Goal: Find contact information: Find contact information

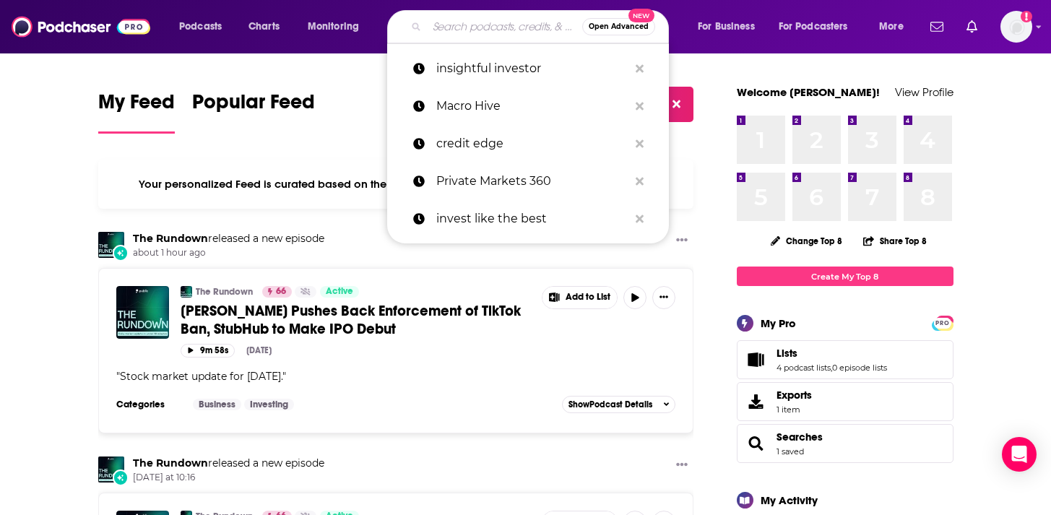
click at [441, 22] on input "Search podcasts, credits, & more..." at bounding box center [504, 26] width 155 height 23
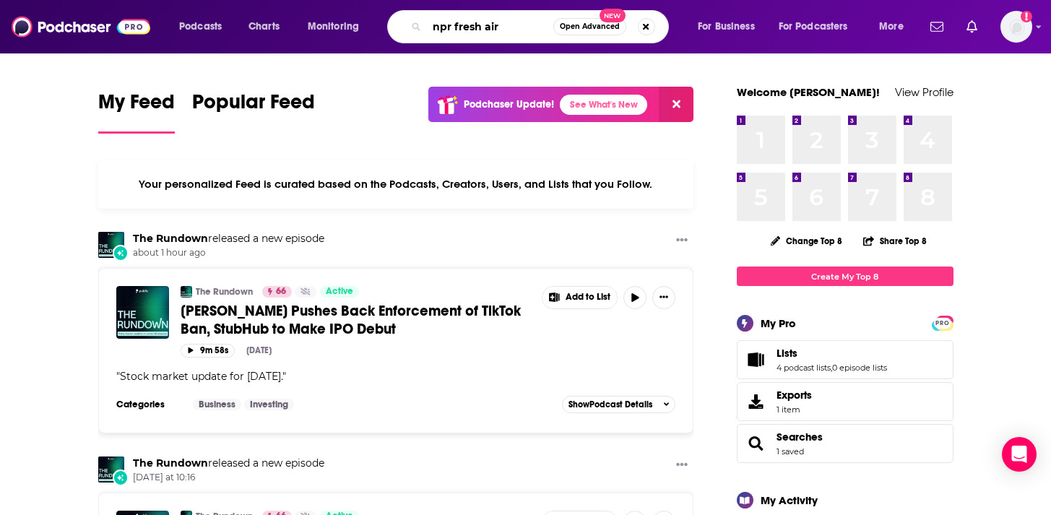
type input "npr fresh air"
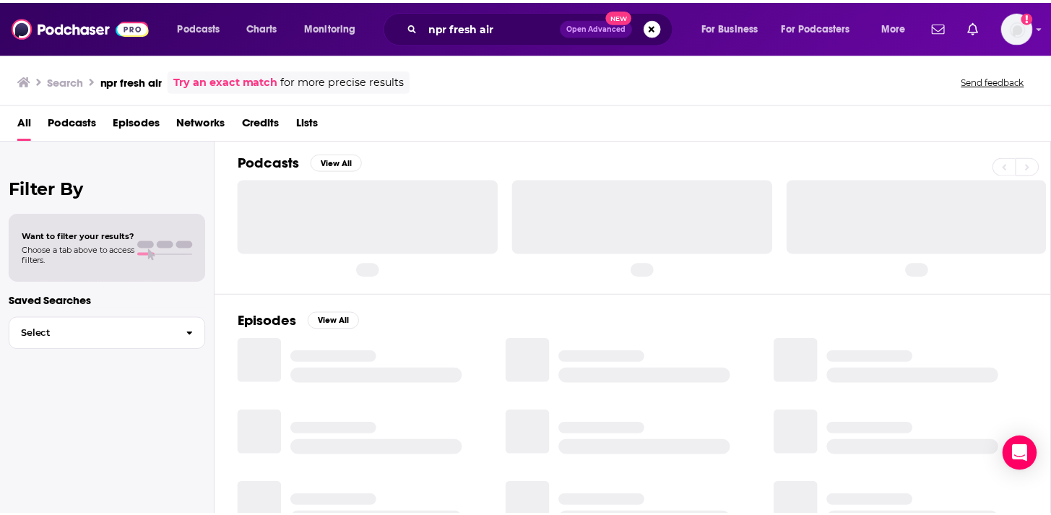
scroll to position [7, 0]
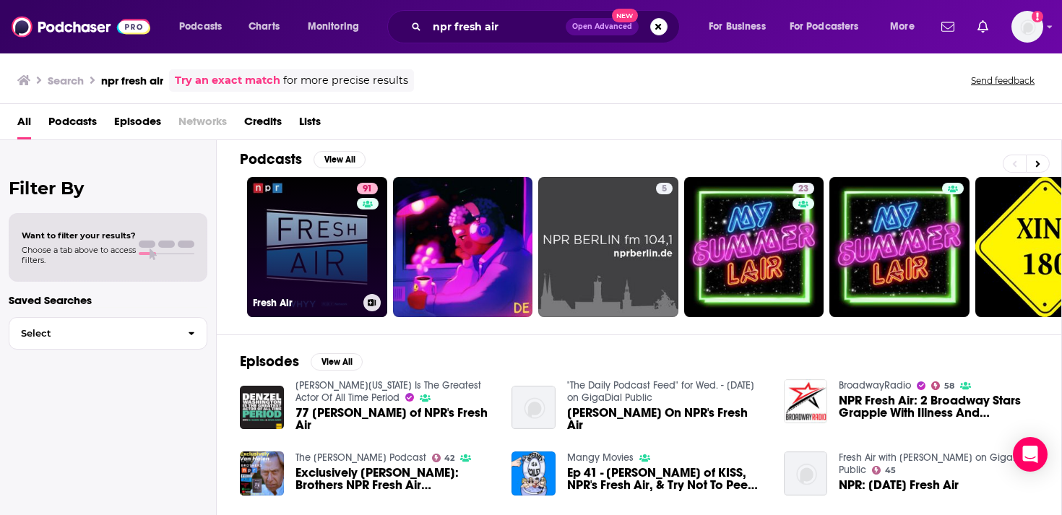
click at [297, 225] on link "91 Fresh Air" at bounding box center [317, 247] width 140 height 140
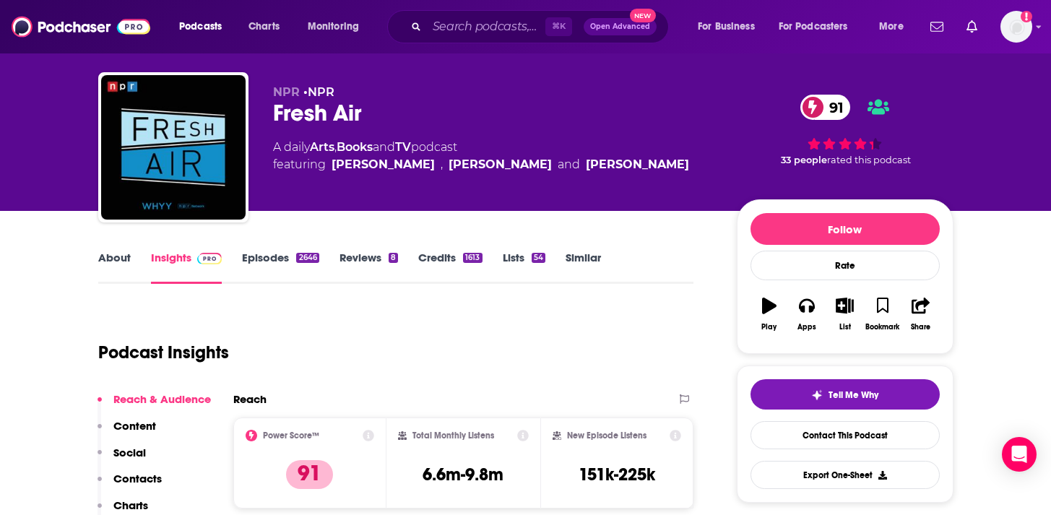
scroll to position [23, 0]
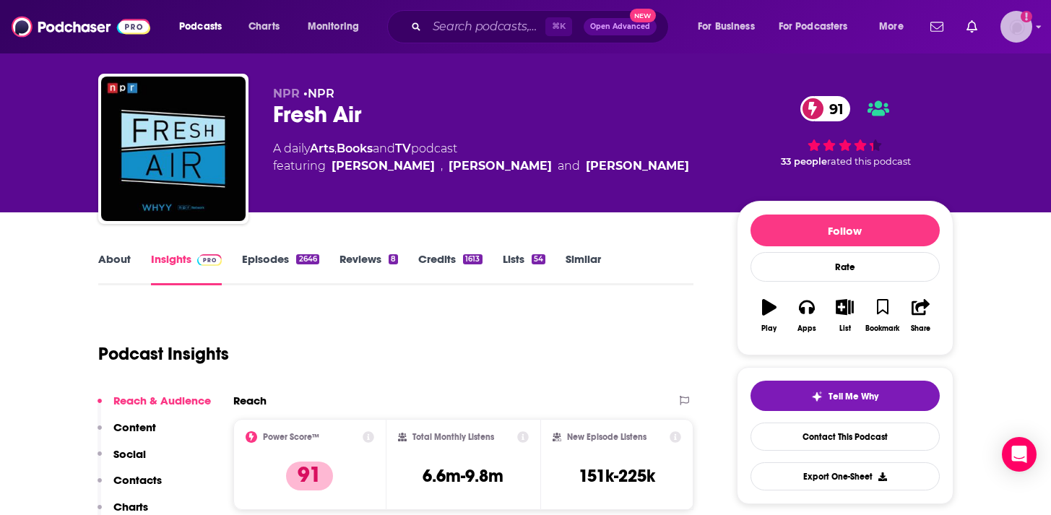
click at [1016, 35] on img "Logged in as gmalloy" at bounding box center [1017, 27] width 32 height 32
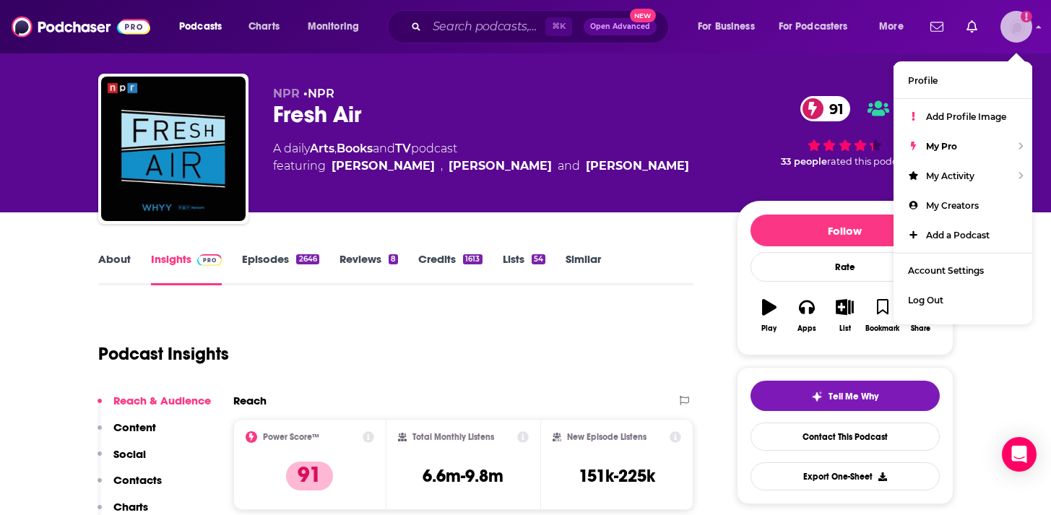
click at [1016, 35] on img "Logged in as gmalloy" at bounding box center [1017, 27] width 32 height 32
click at [553, 330] on div "Podcast Insights" at bounding box center [390, 345] width 584 height 74
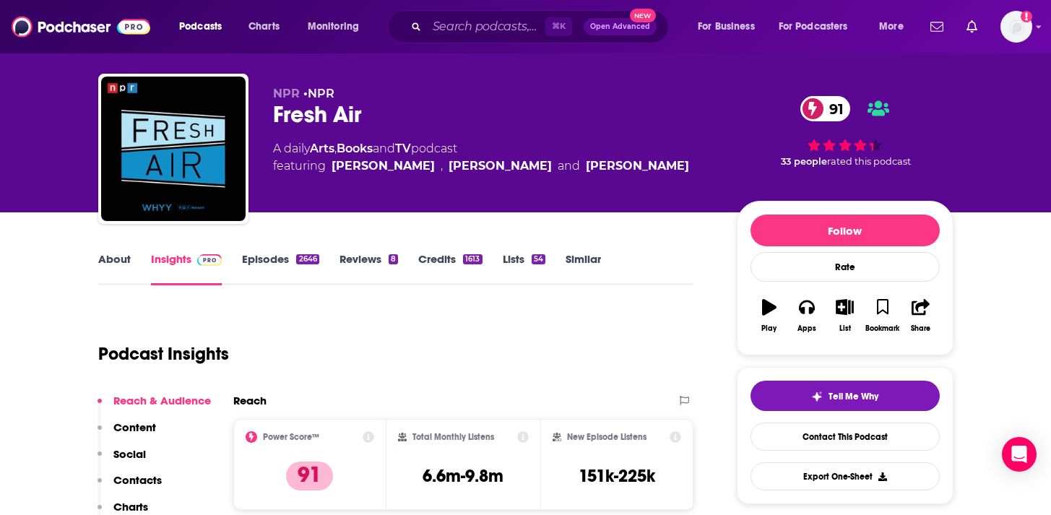
click at [113, 266] on link "About" at bounding box center [114, 268] width 33 height 33
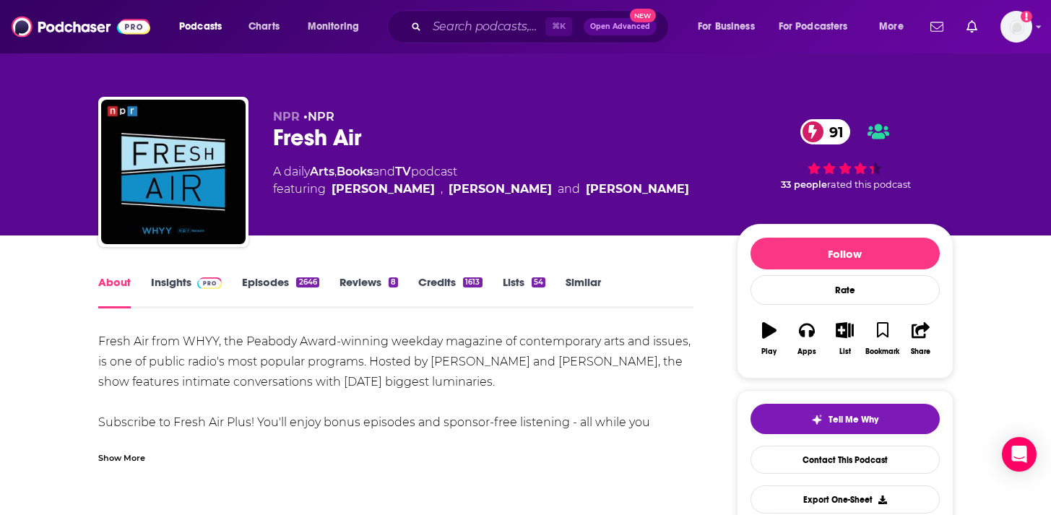
click at [463, 280] on div "1613" at bounding box center [472, 282] width 19 height 10
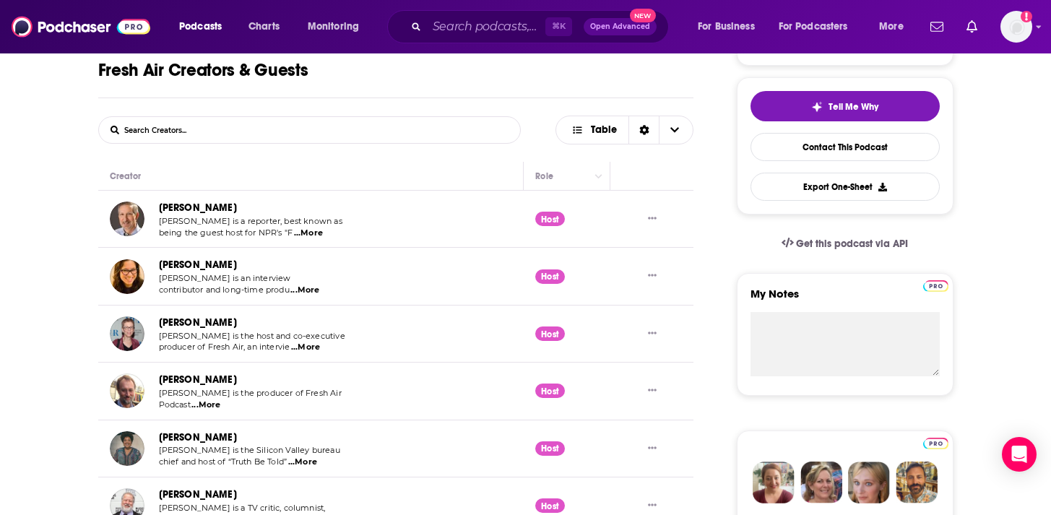
scroll to position [319, 0]
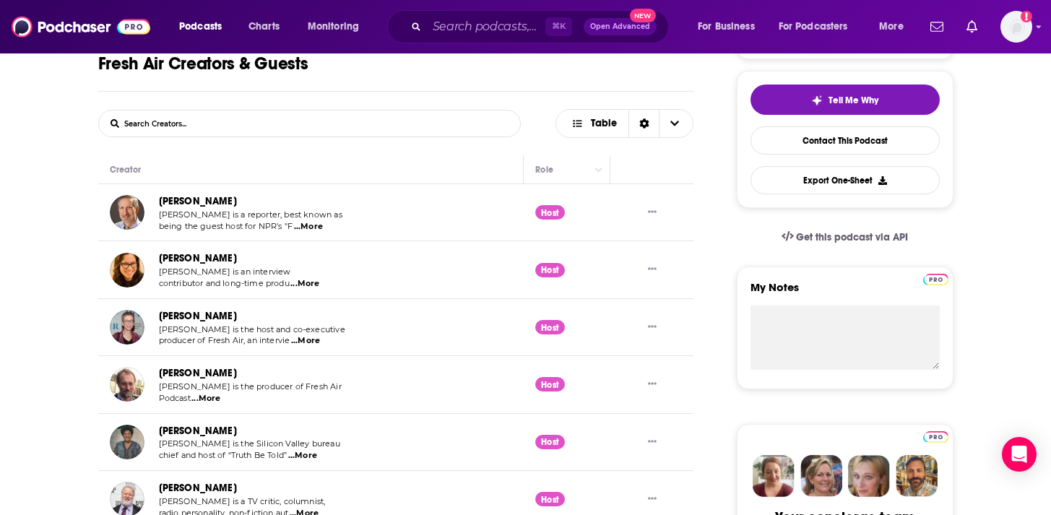
click at [204, 399] on span "...More" at bounding box center [205, 399] width 29 height 12
click at [182, 374] on link "Sam Briger" at bounding box center [198, 373] width 78 height 12
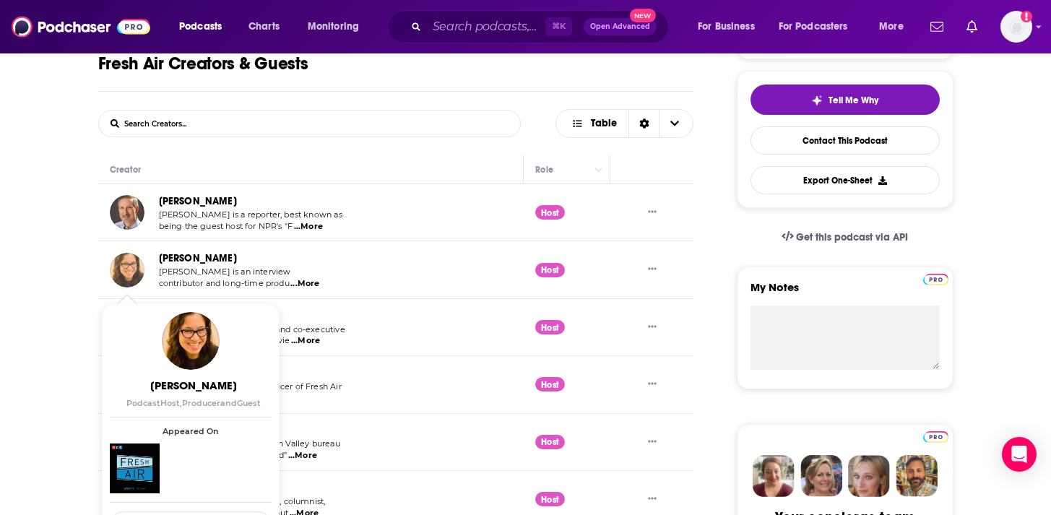
click at [124, 264] on img "Ann Marie Baldonado" at bounding box center [127, 270] width 35 height 35
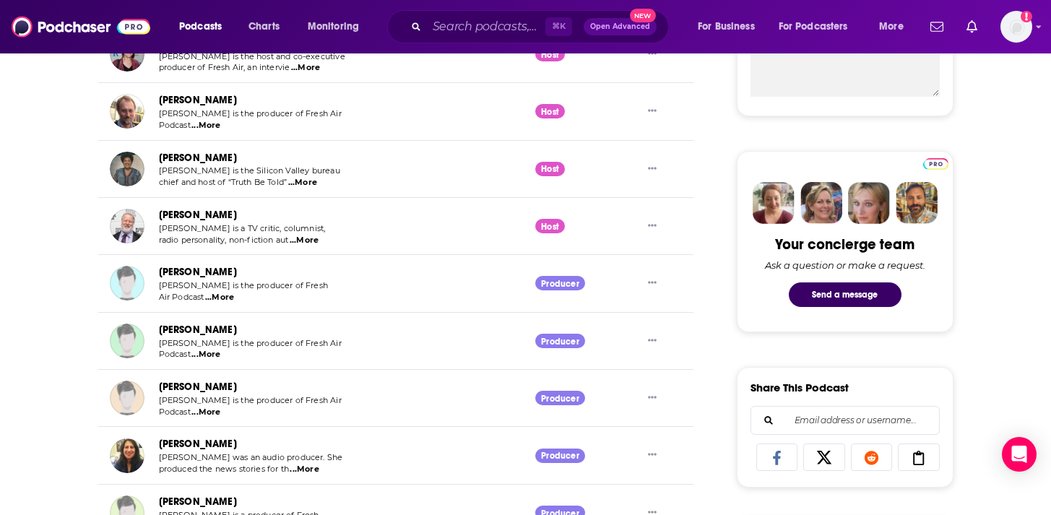
scroll to position [592, 0]
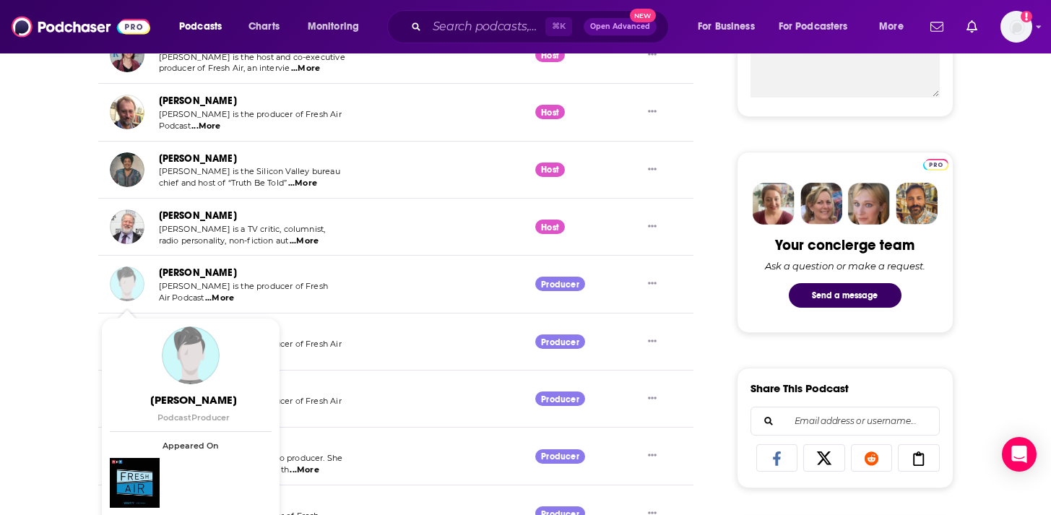
click at [124, 287] on img "Lauren Krenzel" at bounding box center [127, 284] width 35 height 35
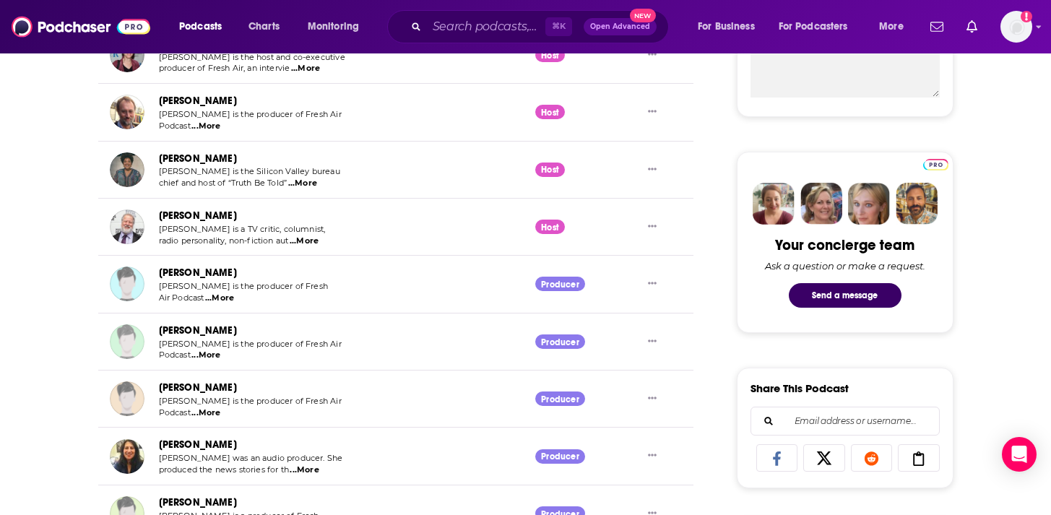
click at [128, 343] on img "Danny Miller" at bounding box center [127, 341] width 35 height 35
click at [125, 403] on img "Phyllis Myers" at bounding box center [127, 398] width 35 height 35
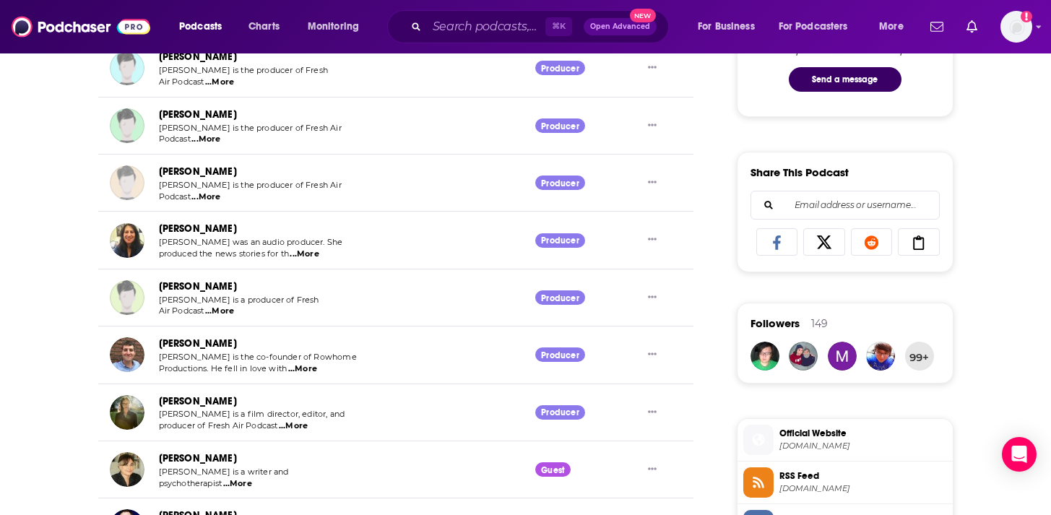
scroll to position [811, 0]
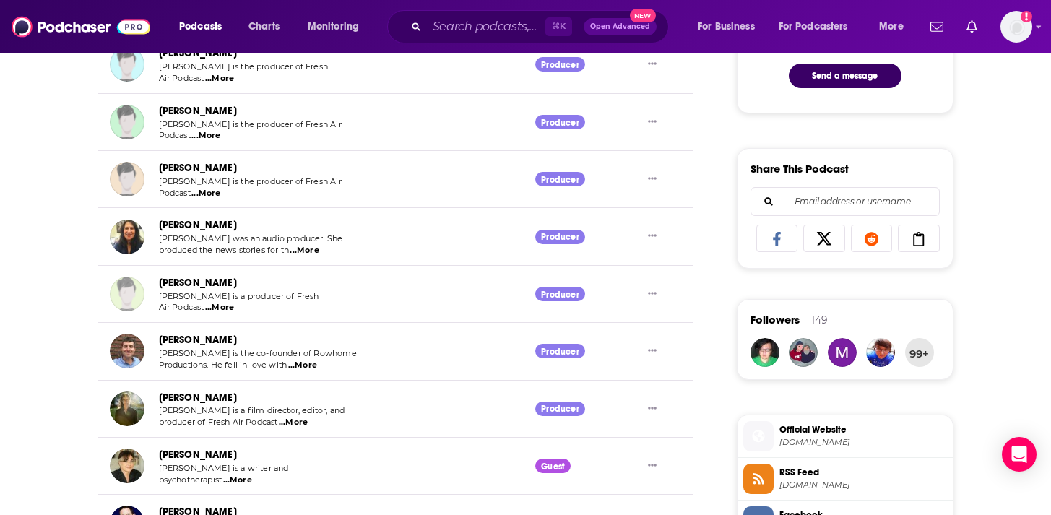
click at [122, 301] on img "Therese Madden" at bounding box center [127, 294] width 35 height 35
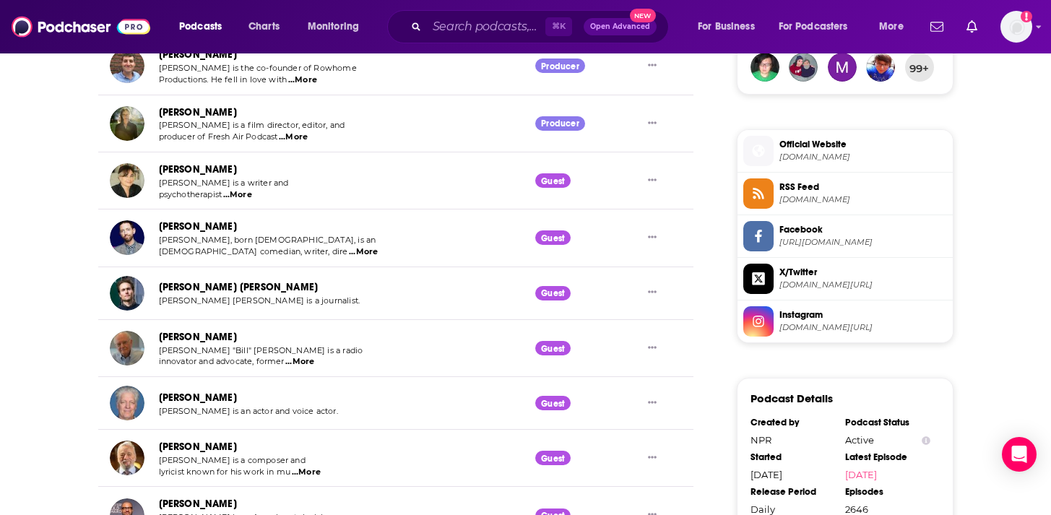
scroll to position [0, 0]
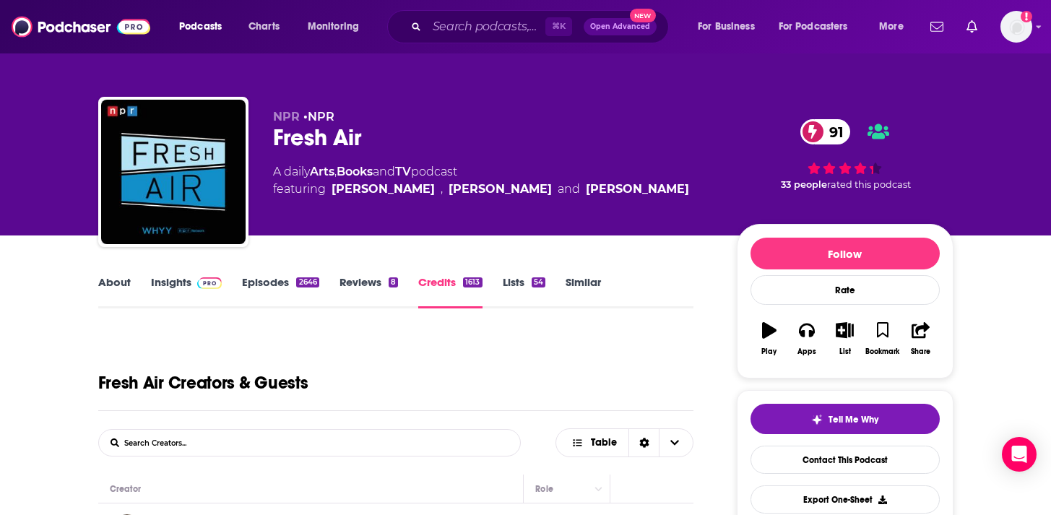
click at [201, 287] on img at bounding box center [209, 283] width 25 height 12
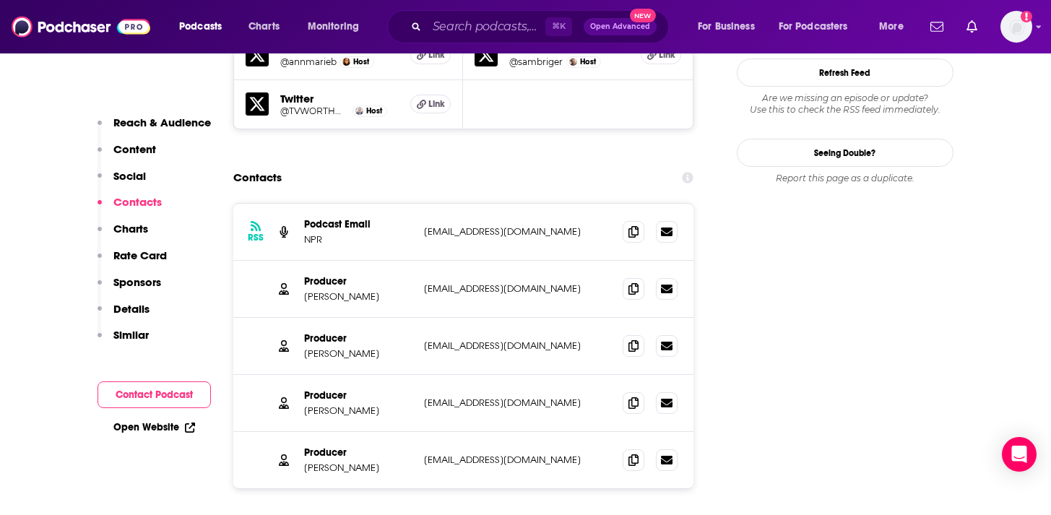
scroll to position [1495, 0]
drag, startPoint x: 389, startPoint y: 233, endPoint x: 302, endPoint y: 233, distance: 87.4
click at [302, 262] on div "Producer Therese Madden tmadden@whyy.org tmadden@whyy.org" at bounding box center [463, 290] width 461 height 57
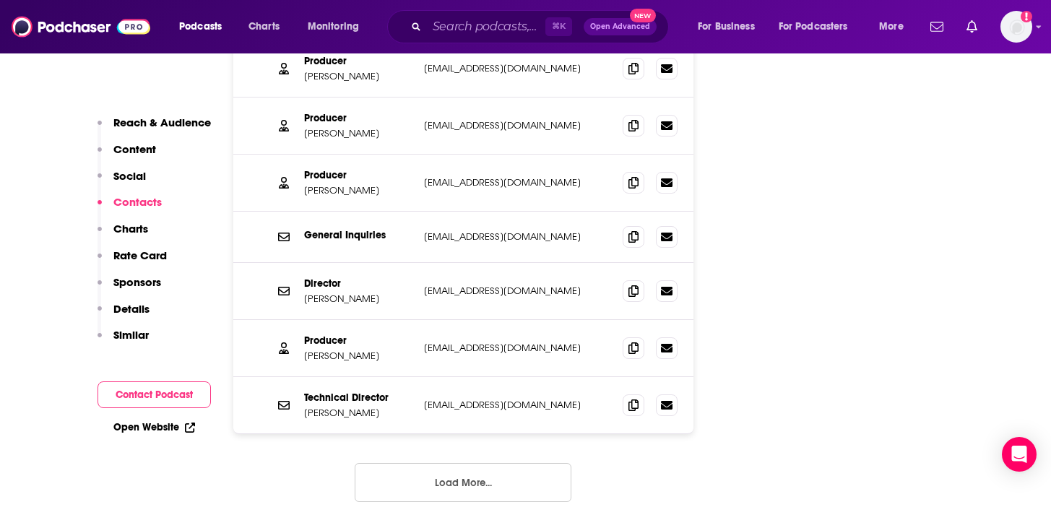
scroll to position [1823, 0]
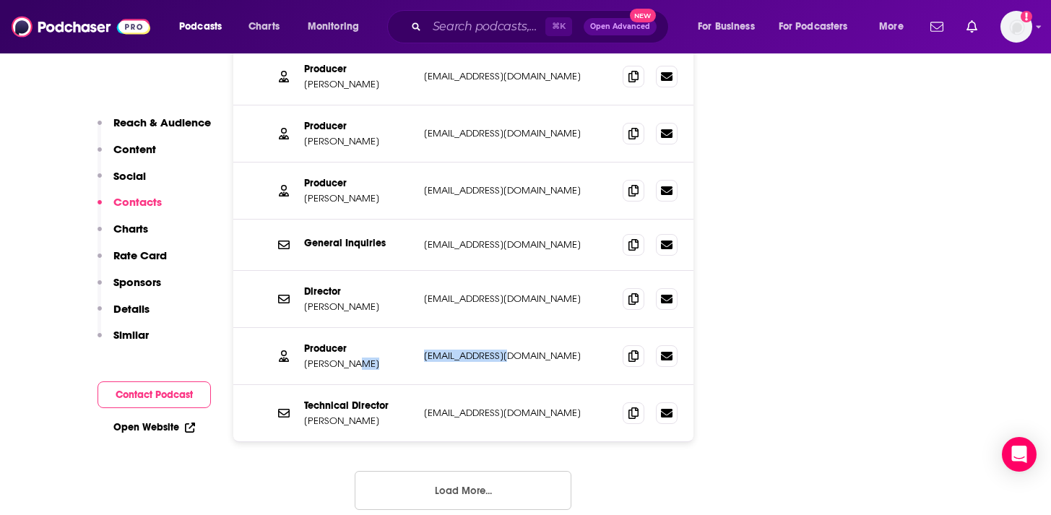
drag, startPoint x: 514, startPoint y: 295, endPoint x: 410, endPoint y: 293, distance: 104.1
click at [410, 328] on div "Producer Sam Briger sbriger@whyy.org sbriger@whyy.org" at bounding box center [463, 356] width 461 height 57
copy div "sbriger@whyy.org"
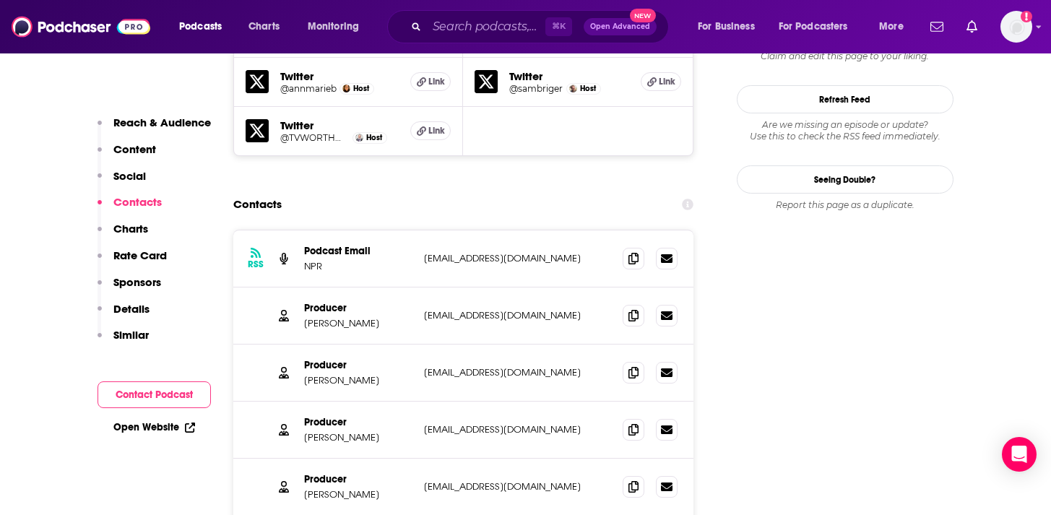
scroll to position [1468, 0]
drag, startPoint x: 392, startPoint y: 260, endPoint x: 304, endPoint y: 260, distance: 88.1
click at [304, 319] on p "Therese Madden" at bounding box center [358, 325] width 108 height 12
copy p "Therese Madden"
click at [365, 376] on p "[PERSON_NAME]" at bounding box center [358, 382] width 108 height 12
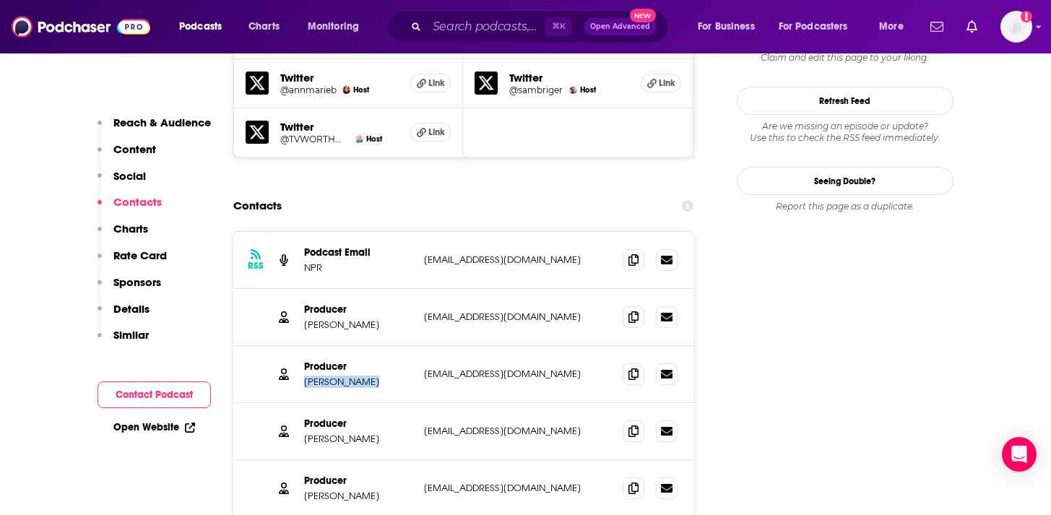
drag, startPoint x: 367, startPoint y: 313, endPoint x: 305, endPoint y: 314, distance: 62.1
click at [305, 376] on p "[PERSON_NAME]" at bounding box center [358, 382] width 108 height 12
copy p "[PERSON_NAME]"
click at [345, 433] on p "Amy Salit" at bounding box center [358, 439] width 108 height 12
drag, startPoint x: 348, startPoint y: 366, endPoint x: 300, endPoint y: 371, distance: 48.7
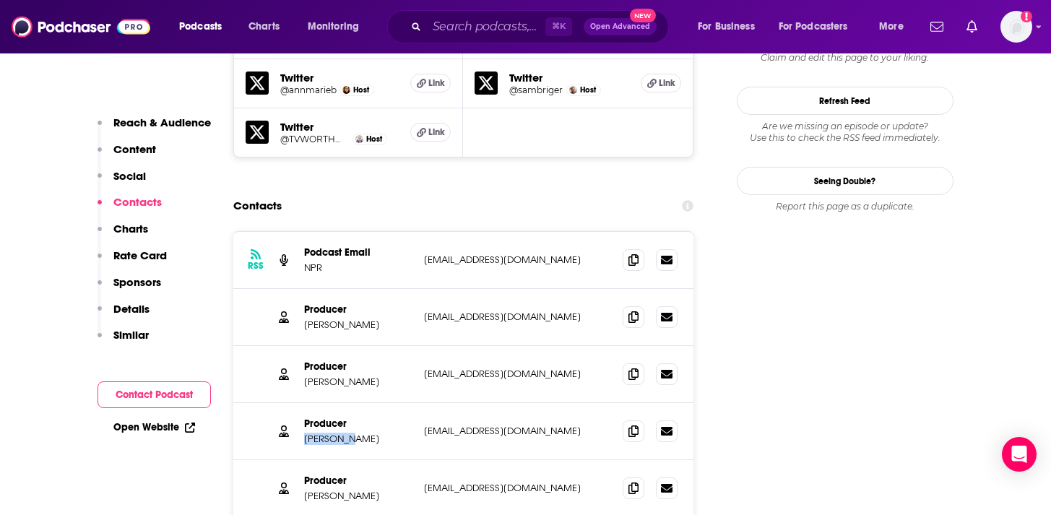
click at [300, 403] on div "Producer Amy Salit asalit@whyy.org asalit@whyy.org" at bounding box center [463, 431] width 461 height 57
copy p "Amy Salit"
drag, startPoint x: 373, startPoint y: 430, endPoint x: 304, endPoint y: 428, distance: 68.7
click at [304, 490] on p "Lauren Krenzel" at bounding box center [358, 496] width 108 height 12
copy p "Lauren Krenzel"
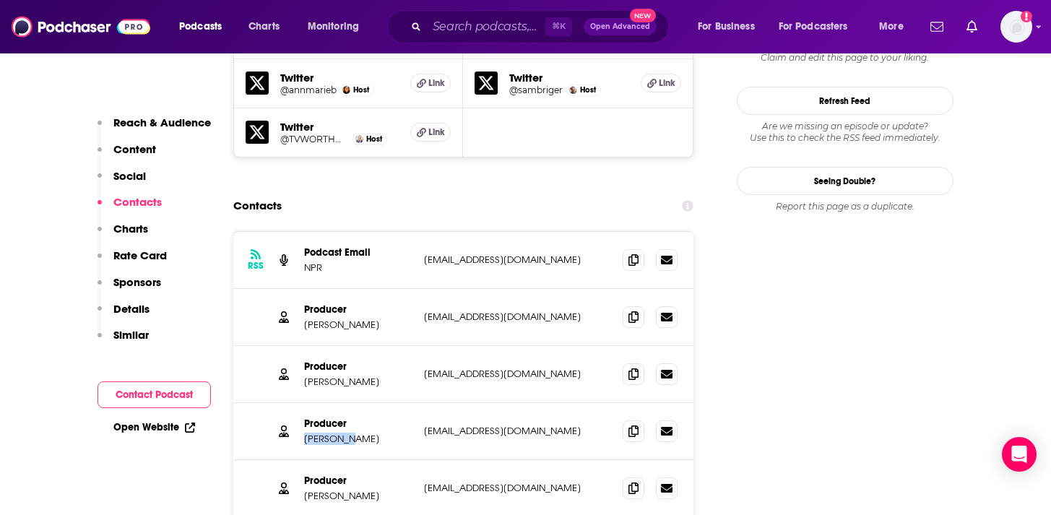
click at [448, 482] on p "lkrenzel@whyy.org" at bounding box center [518, 488] width 188 height 12
copy div "lkrenzel@whyy.org lkrenzel@whyy.org"
click at [441, 27] on input "Search podcasts, credits, & more..." at bounding box center [486, 26] width 118 height 23
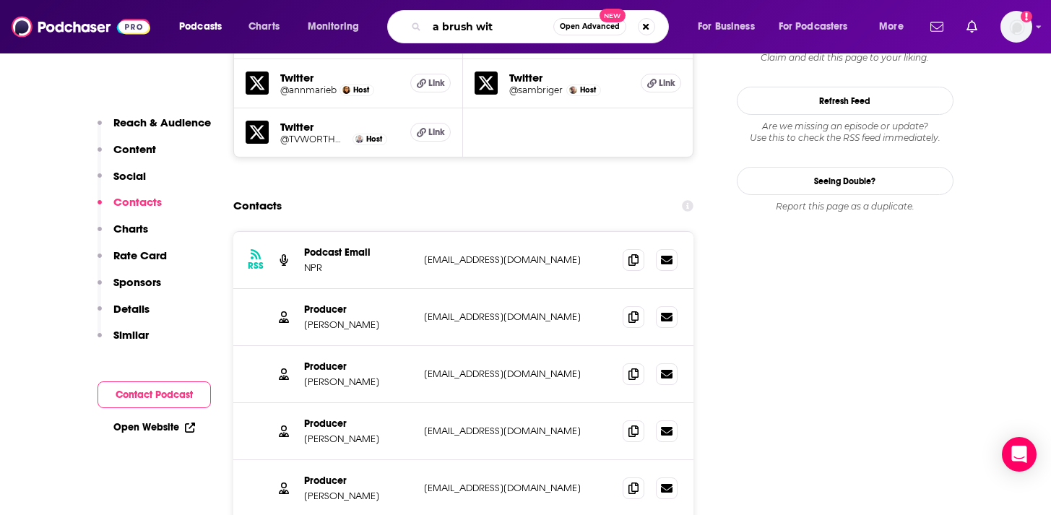
type input "a brush with"
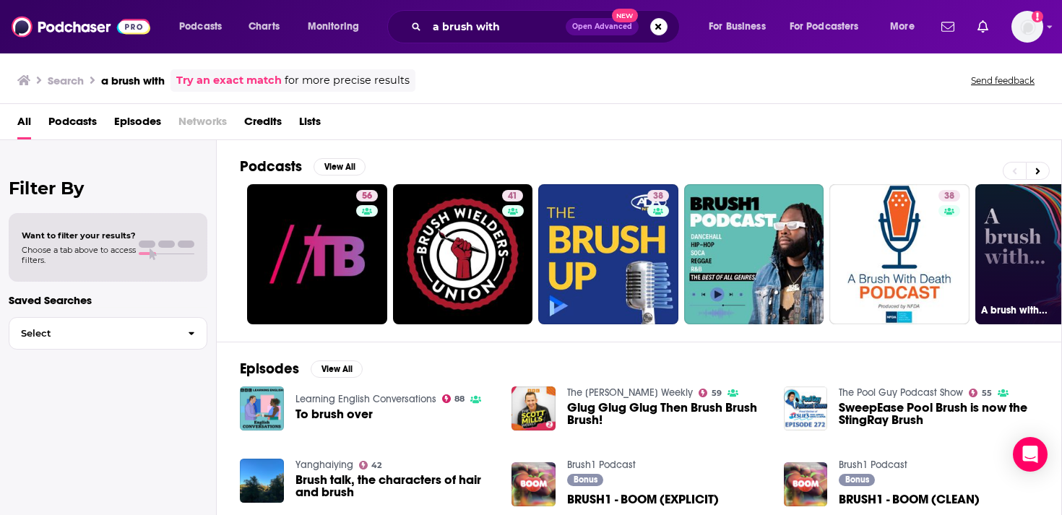
click at [1008, 244] on link "60 A brush with..." at bounding box center [1045, 254] width 140 height 140
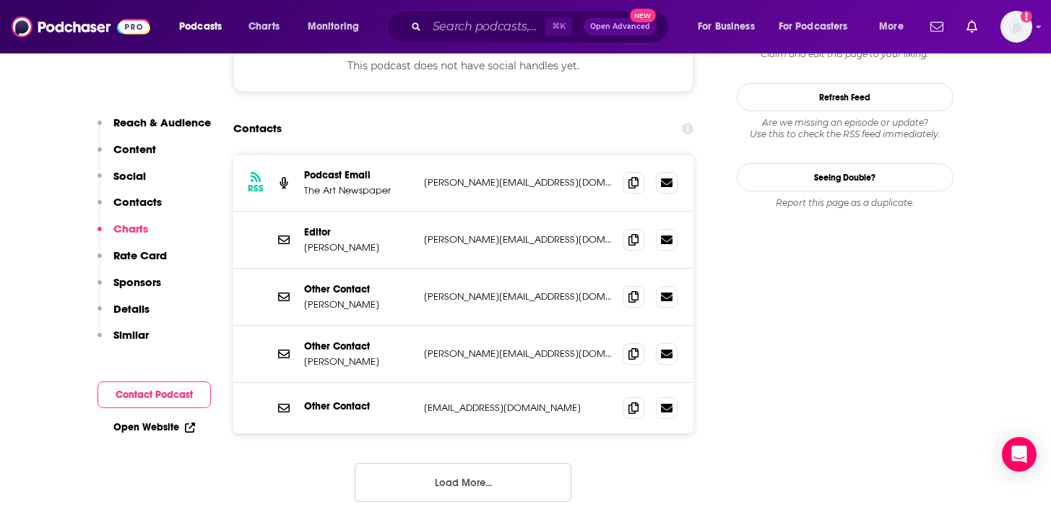
scroll to position [1360, 0]
click at [399, 464] on button "Load More..." at bounding box center [463, 483] width 217 height 39
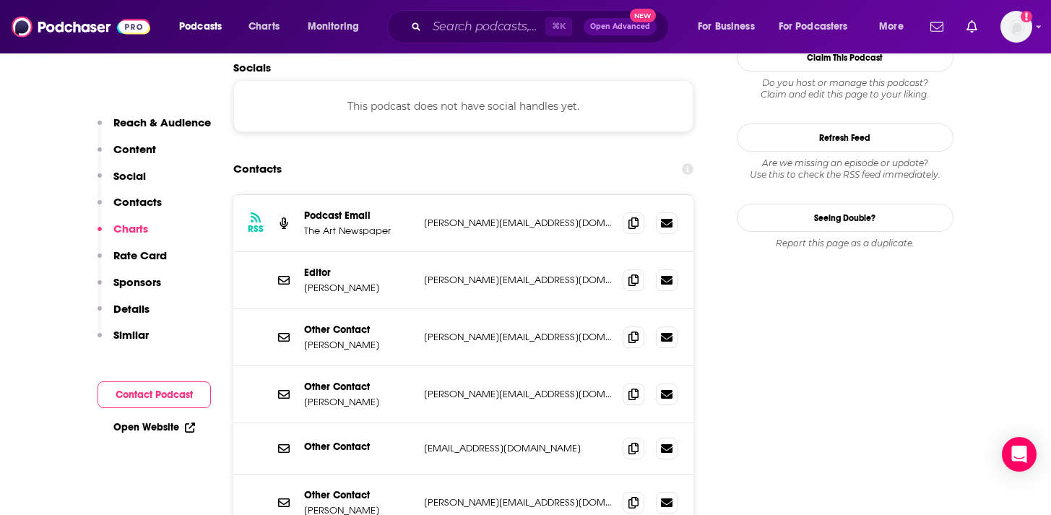
scroll to position [1319, 0]
click at [424, 217] on p "b.luke@theartnewspaper.com" at bounding box center [518, 223] width 188 height 12
copy div "b.luke@theartnewspaper.com b.luke@theartnewspaper.com"
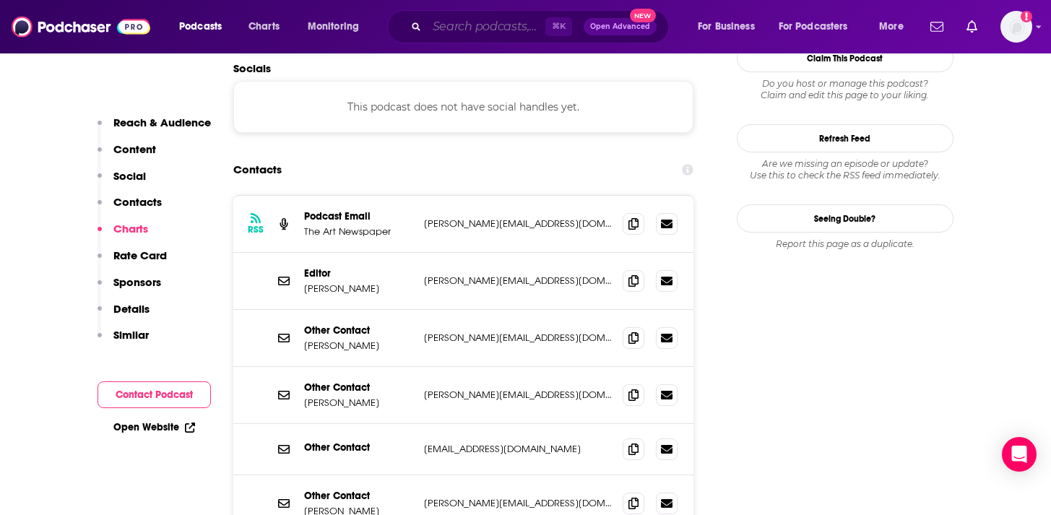
click at [490, 27] on input "Search podcasts, credits, & more..." at bounding box center [486, 26] width 118 height 23
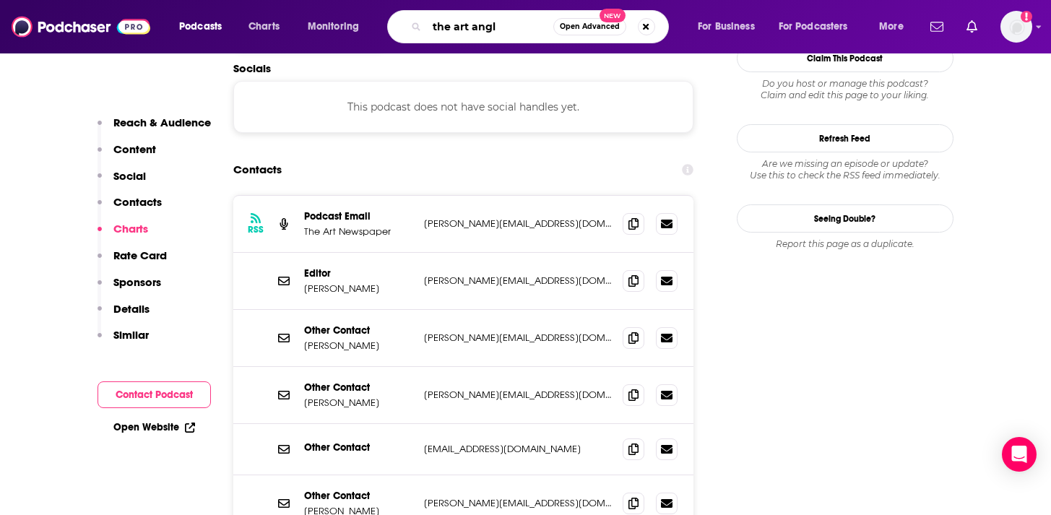
type input "the art angle"
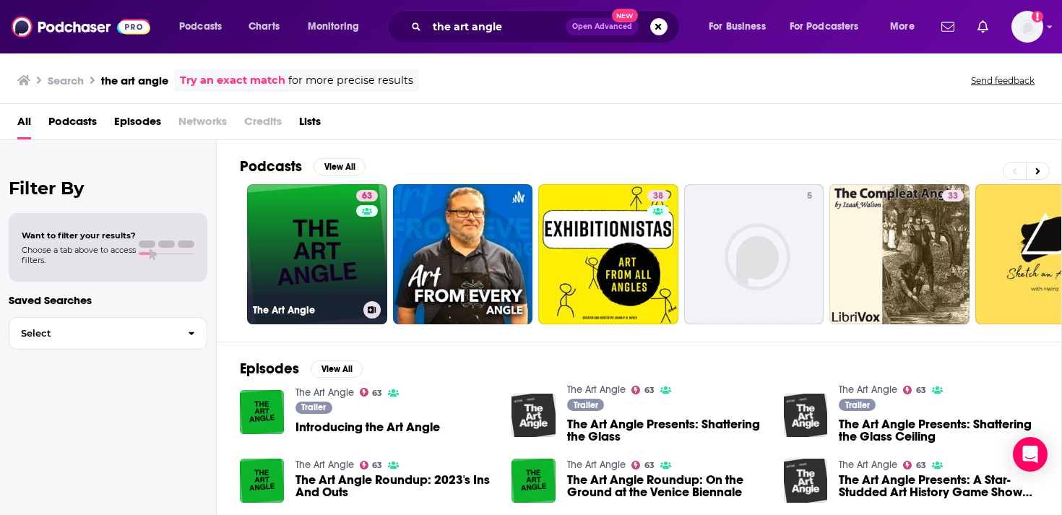
click at [325, 224] on link "63 The Art Angle" at bounding box center [317, 254] width 140 height 140
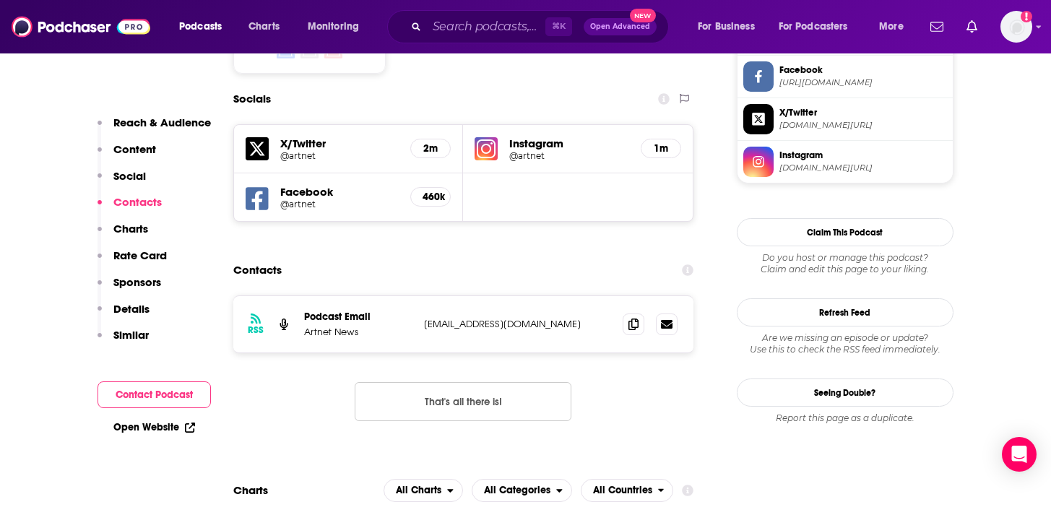
scroll to position [1258, 0]
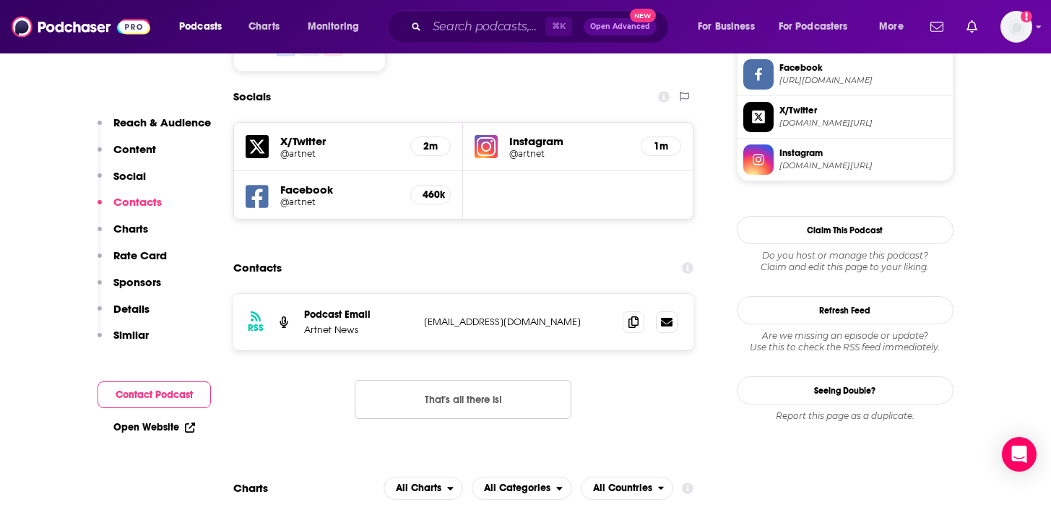
click at [470, 316] on p "smanalili@artnet.com" at bounding box center [518, 322] width 188 height 12
copy div "smanalili@artnet.com smanalili@artnet.com"
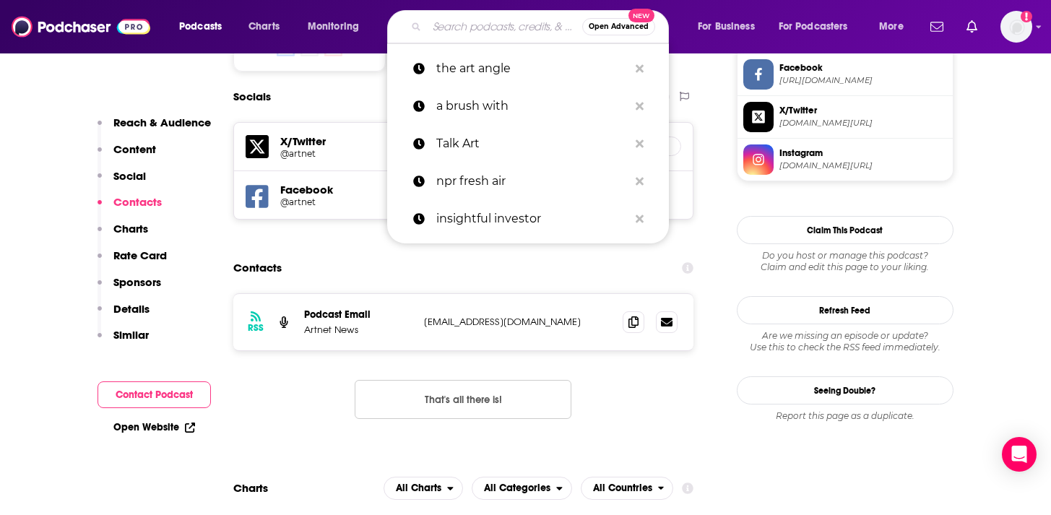
click at [482, 30] on input "Search podcasts, credits, & more..." at bounding box center [504, 26] width 155 height 23
paste input "American Masters: Creative Spark"
type input "American Masters: Creative Spark"
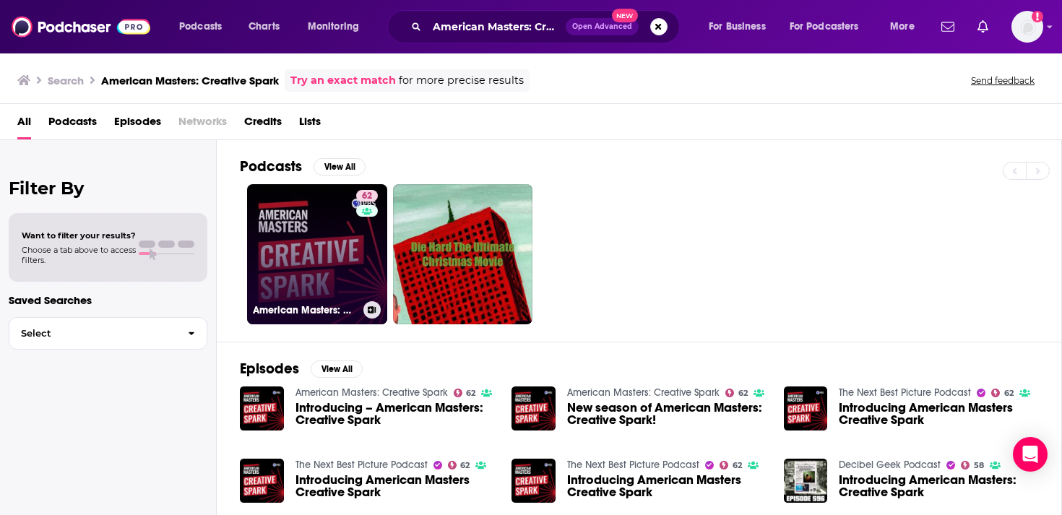
click at [314, 285] on link "62 American Masters: Creative Spark" at bounding box center [317, 254] width 140 height 140
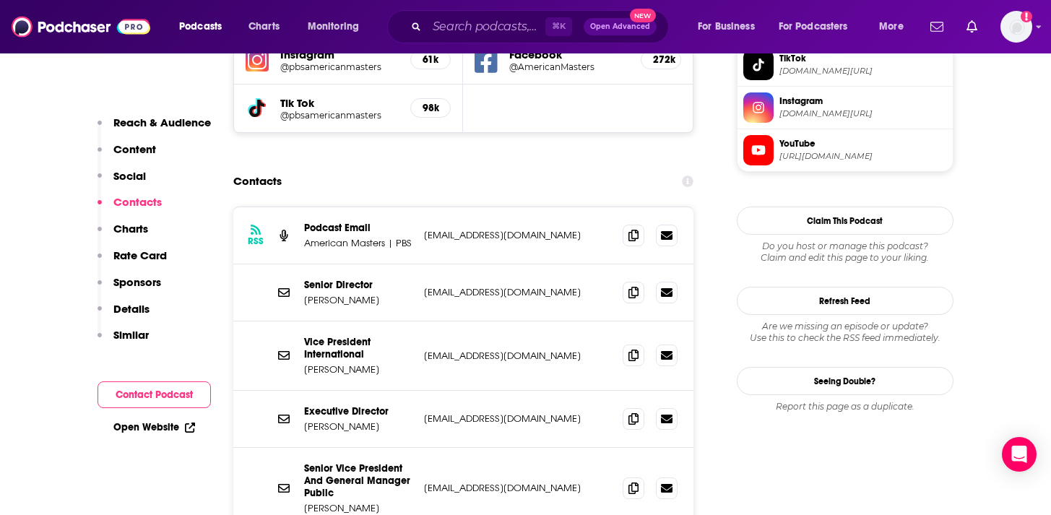
scroll to position [1386, 0]
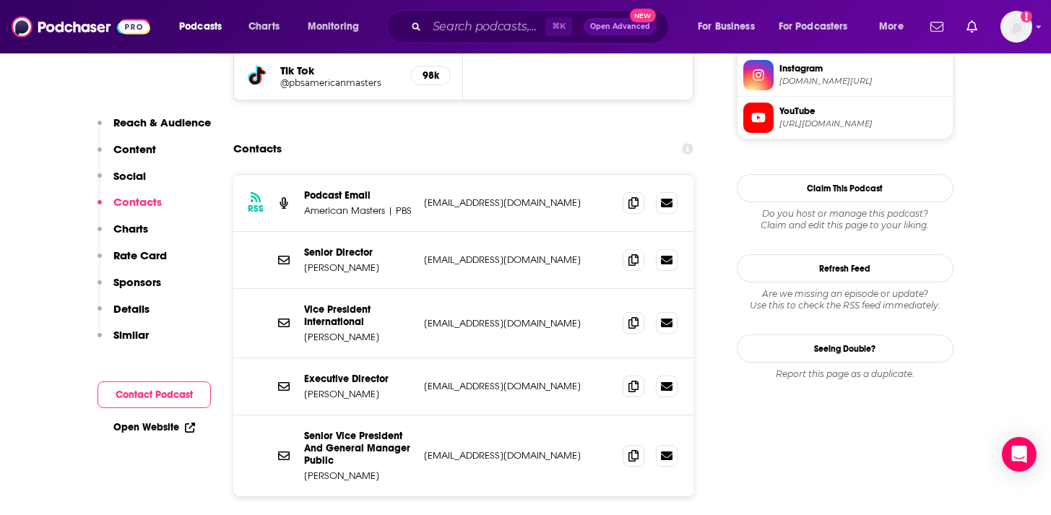
click at [469, 196] on p "americanmasterspbs@gmail.com" at bounding box center [518, 202] width 188 height 12
copy div "americanmasterspbs@gmail.com americanmasterspbs@gmail.com"
click at [312, 388] on p "Sara Dewitt" at bounding box center [358, 394] width 108 height 12
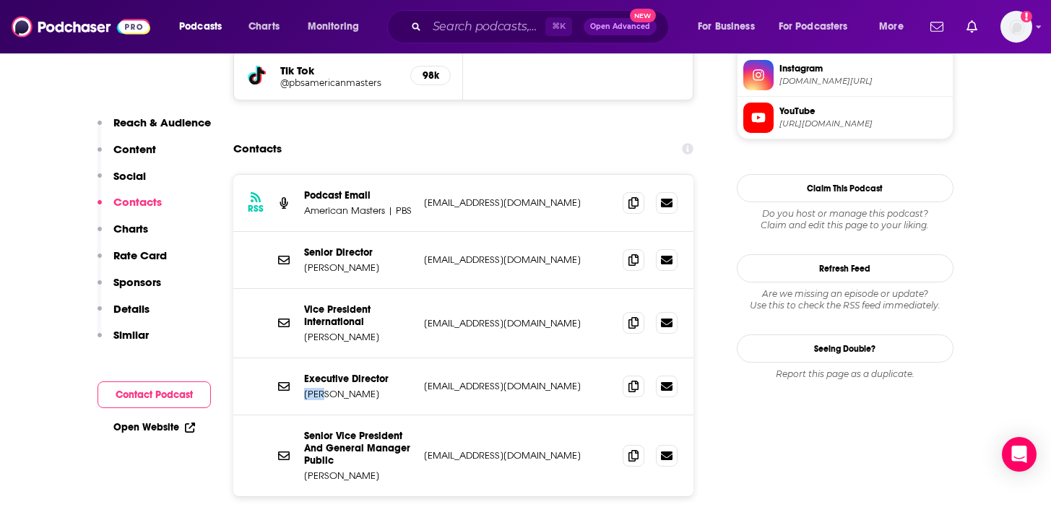
click at [312, 388] on p "Sara Dewitt" at bounding box center [358, 394] width 108 height 12
copy p "Sara Dewitt"
click at [334, 262] on p "Thomas Crockett" at bounding box center [358, 268] width 108 height 12
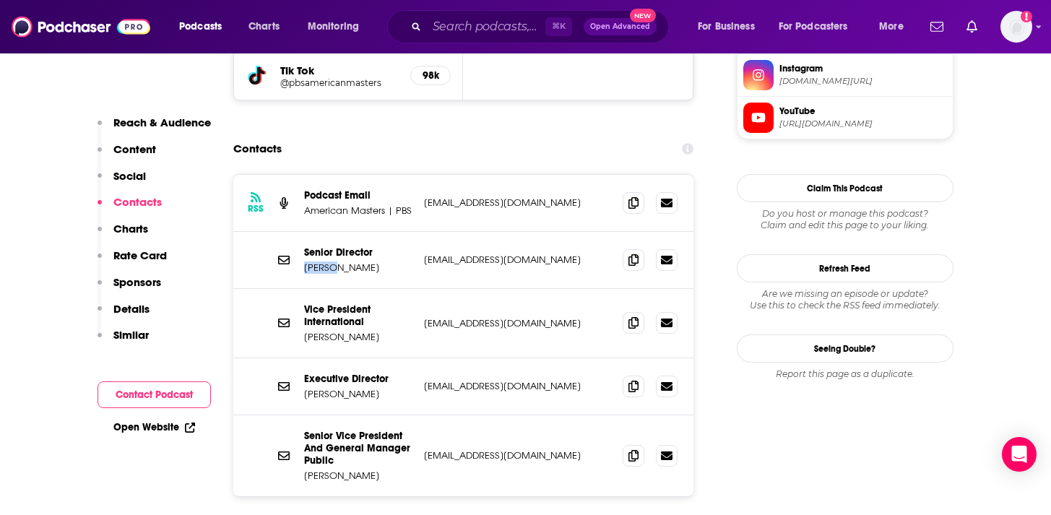
click at [334, 262] on p "Thomas Crockett" at bounding box center [358, 268] width 108 height 12
click at [346, 175] on div "RSS Podcast Email American Masters | PBS americanmasterspbs@gmail.com americanm…" at bounding box center [463, 203] width 461 height 57
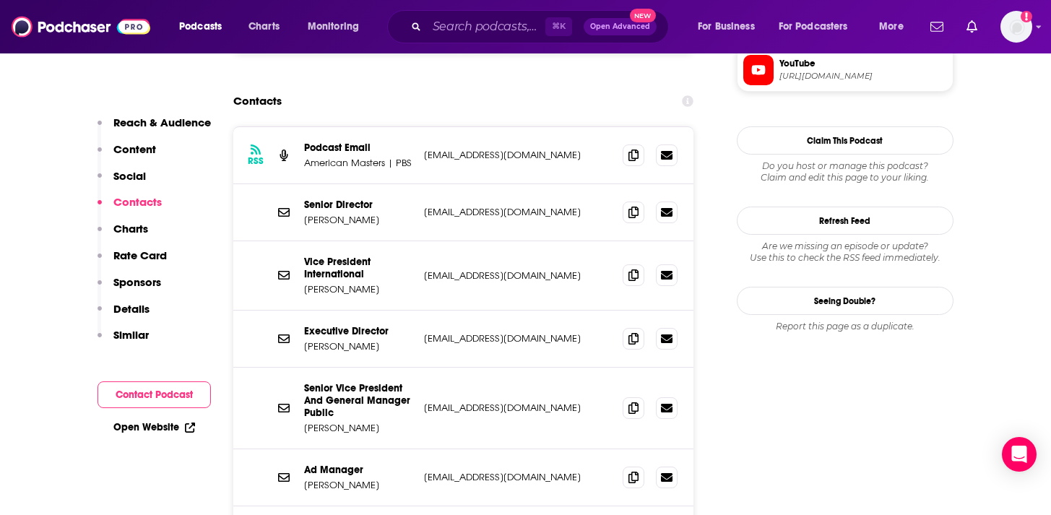
scroll to position [1425, 0]
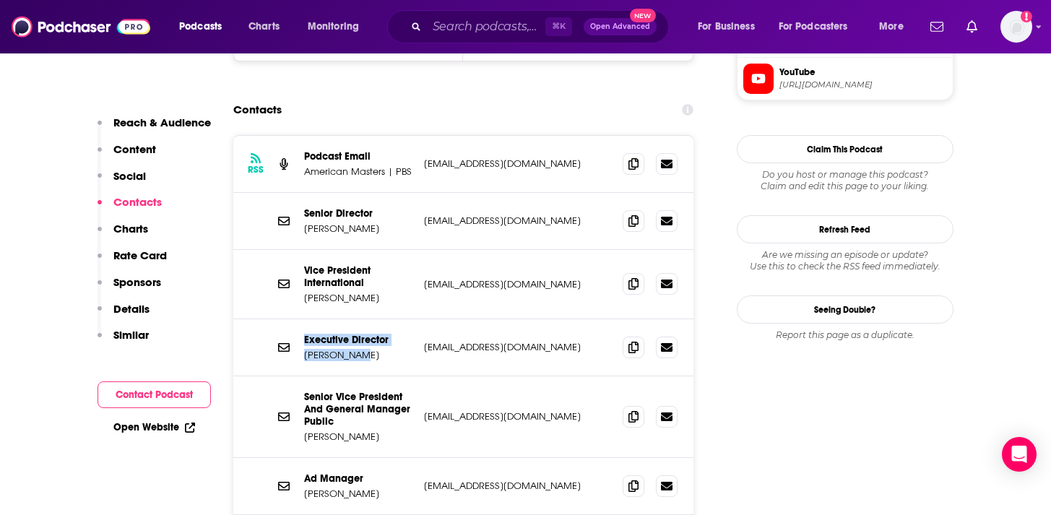
drag, startPoint x: 353, startPoint y: 290, endPoint x: 294, endPoint y: 265, distance: 63.7
click at [294, 319] on div "Executive Director Sara Dewitt sdewitt@pbs.org sdewitt@pbs.org" at bounding box center [463, 347] width 461 height 57
click at [304, 334] on p "Executive Director" at bounding box center [358, 340] width 108 height 12
drag, startPoint x: 370, startPoint y: 428, endPoint x: 305, endPoint y: 415, distance: 66.3
click at [305, 472] on div "Ad Manager Betty Alvarez" at bounding box center [358, 485] width 108 height 27
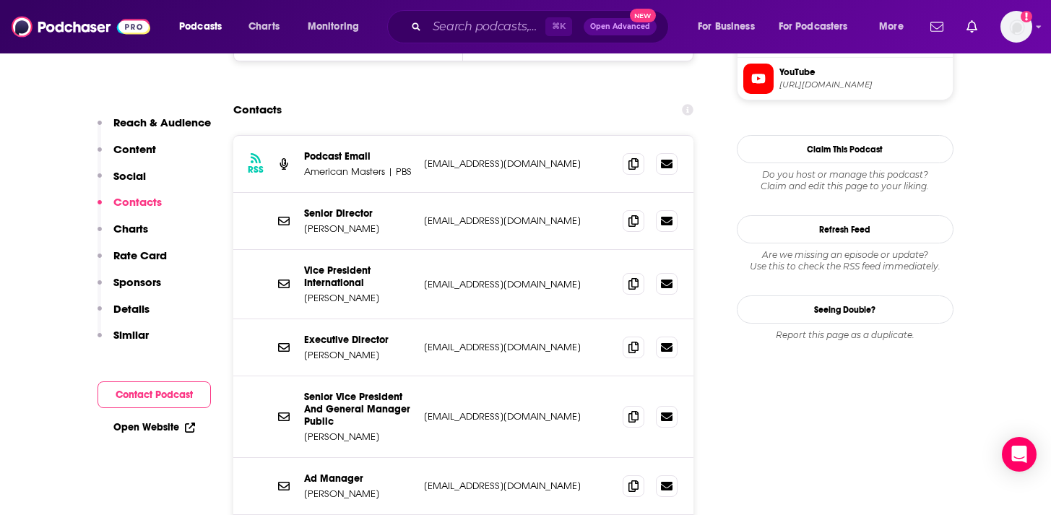
drag, startPoint x: 513, startPoint y: 478, endPoint x: 402, endPoint y: 478, distance: 111.2
click at [0, 0] on div "Other Contact mjordan@pbs.org mjordan@pbs.org" at bounding box center [0, 0] width 0 height 0
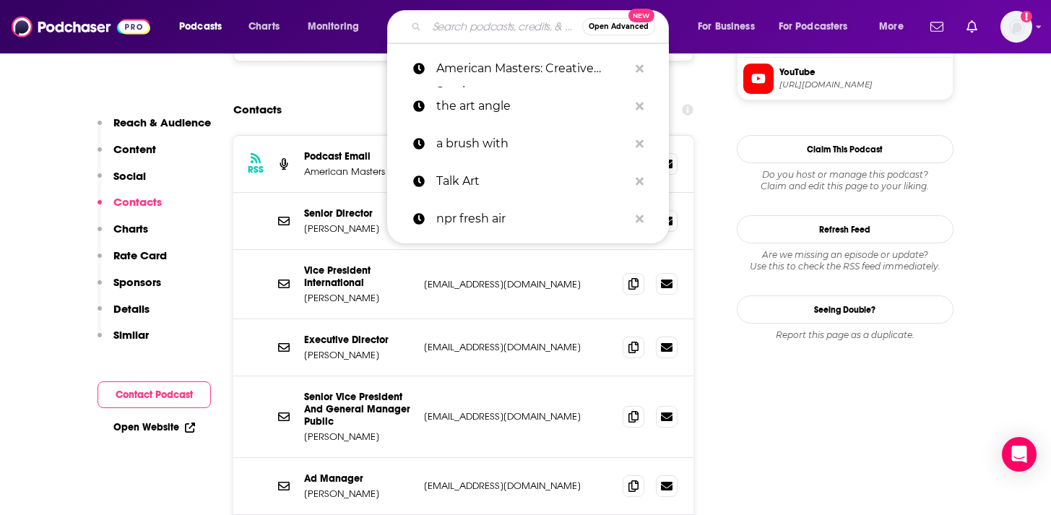
click at [478, 25] on input "Search podcasts, credits, & more..." at bounding box center [504, 26] width 155 height 23
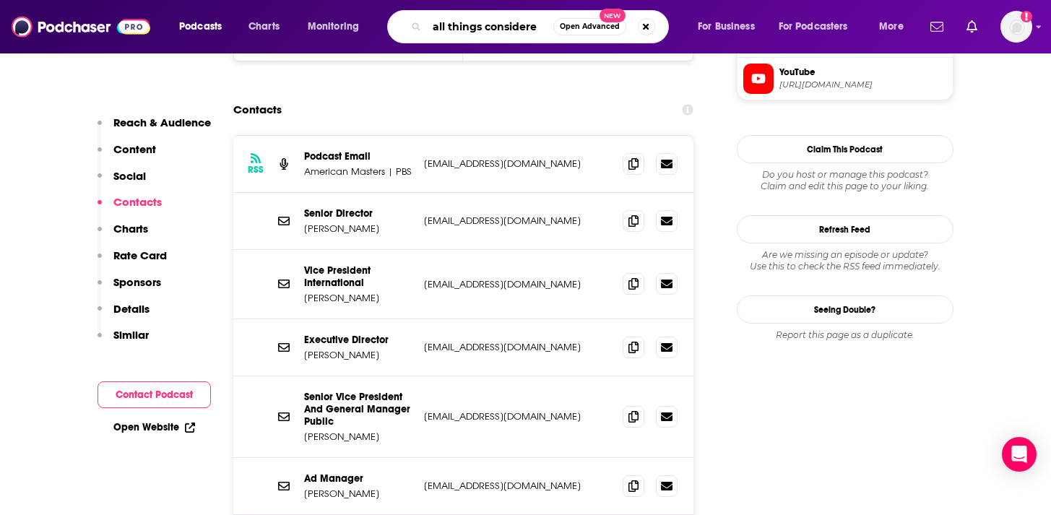
type input "all things considered"
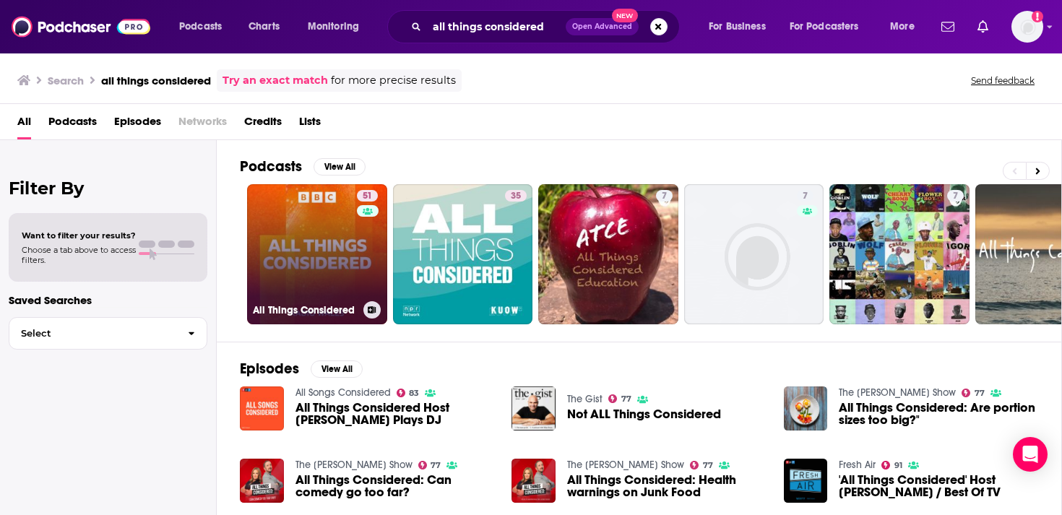
click at [311, 268] on link "51 All Things Considered" at bounding box center [317, 254] width 140 height 140
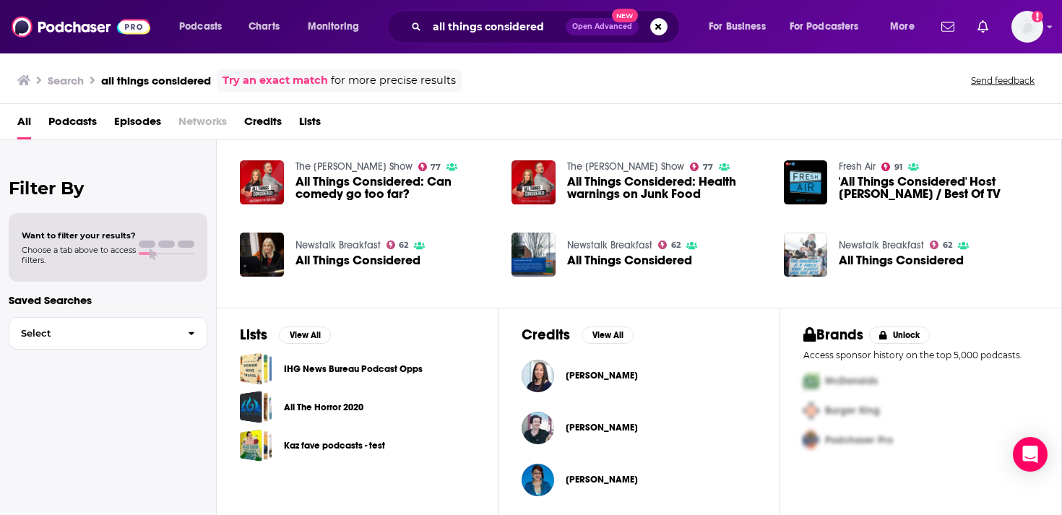
scroll to position [295, 0]
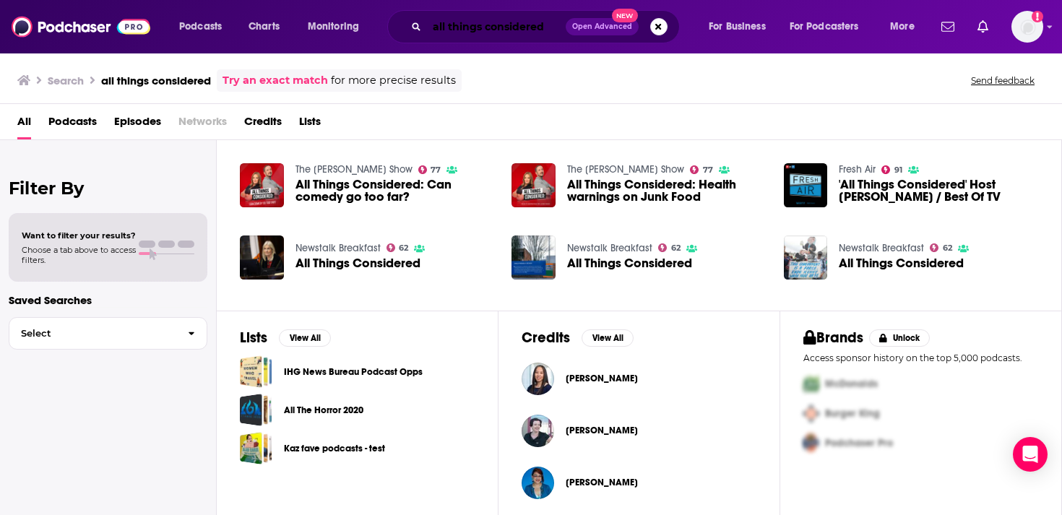
click at [432, 19] on input "all things considered" at bounding box center [496, 26] width 139 height 23
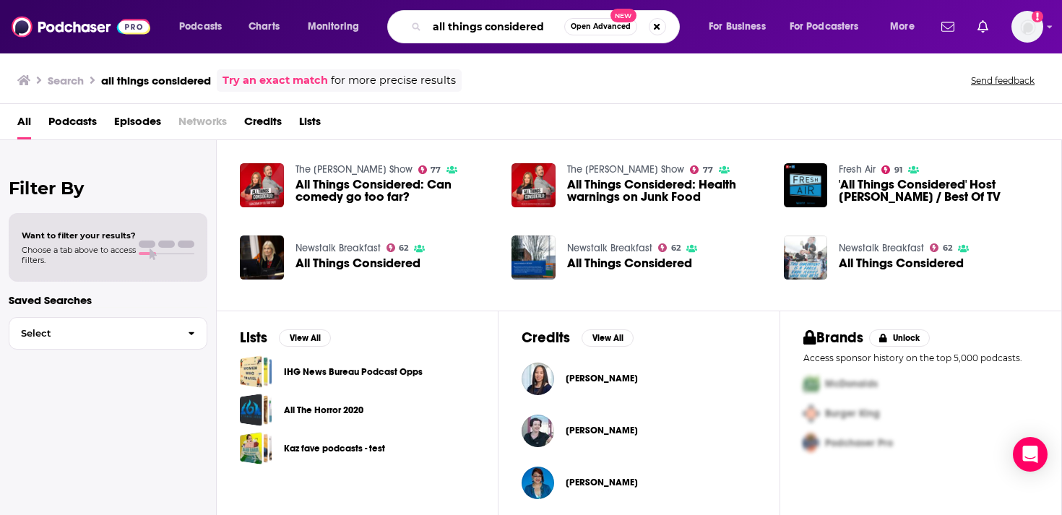
click at [438, 21] on input "all things considered" at bounding box center [495, 26] width 137 height 23
type input "emergence magazine podcast"
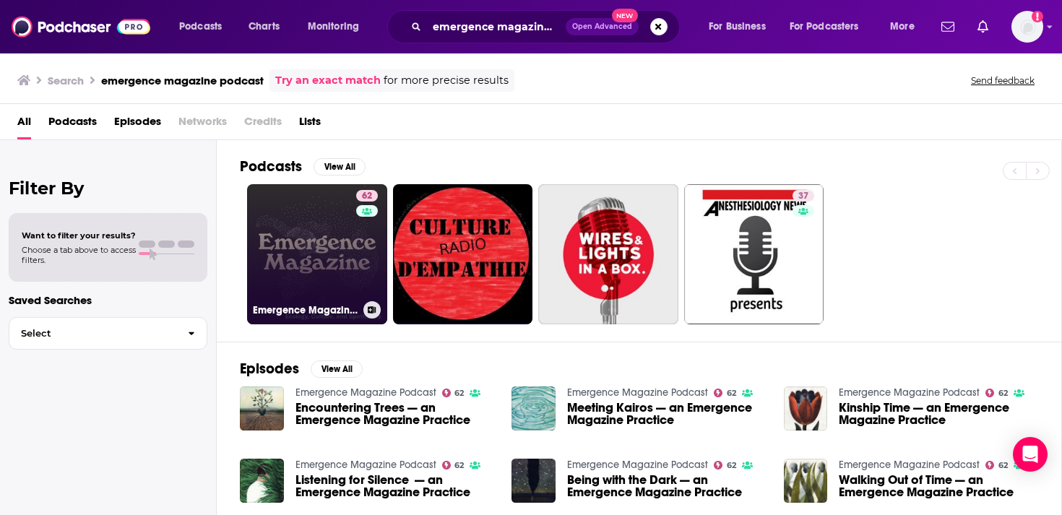
click at [327, 243] on link "62 Emergence Magazine Podcast" at bounding box center [317, 254] width 140 height 140
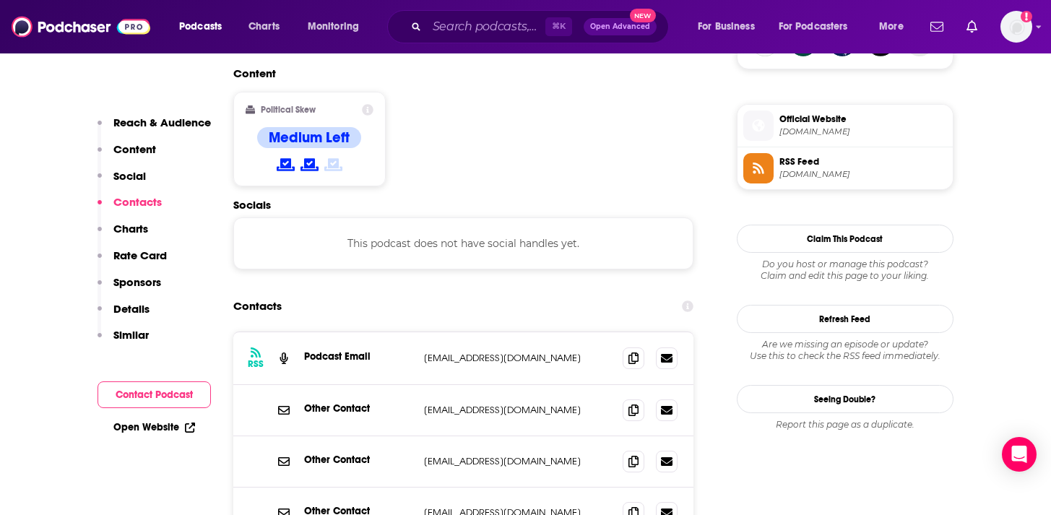
scroll to position [1136, 0]
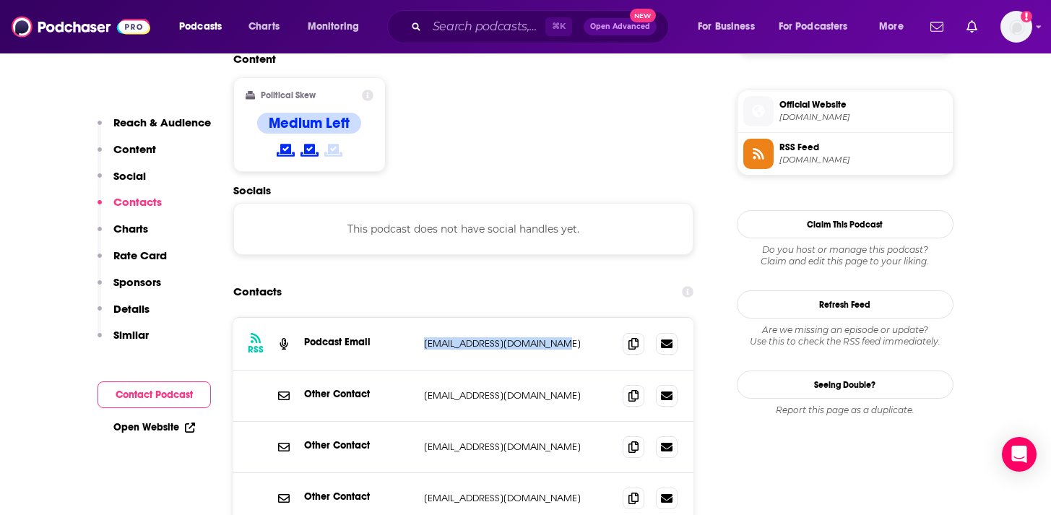
drag, startPoint x: 592, startPoint y: 265, endPoint x: 420, endPoint y: 262, distance: 172.0
click at [420, 318] on div "RSS Podcast Email noah@emergencemagazine.org noah@emergencemagazine.org" at bounding box center [463, 344] width 461 height 53
click at [460, 492] on p "devin@emergencemagazine.org" at bounding box center [518, 498] width 188 height 12
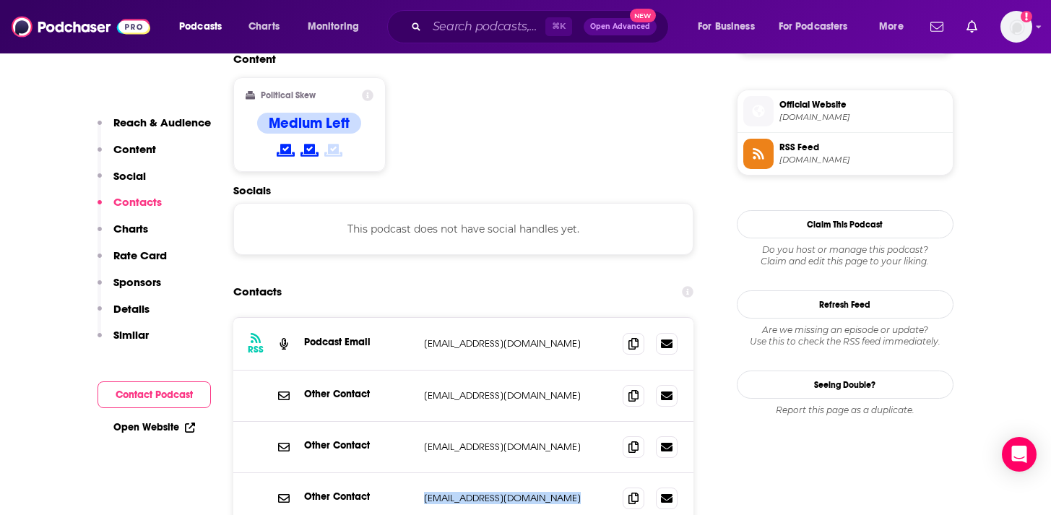
click at [460, 492] on p "devin@emergencemagazine.org" at bounding box center [518, 498] width 188 height 12
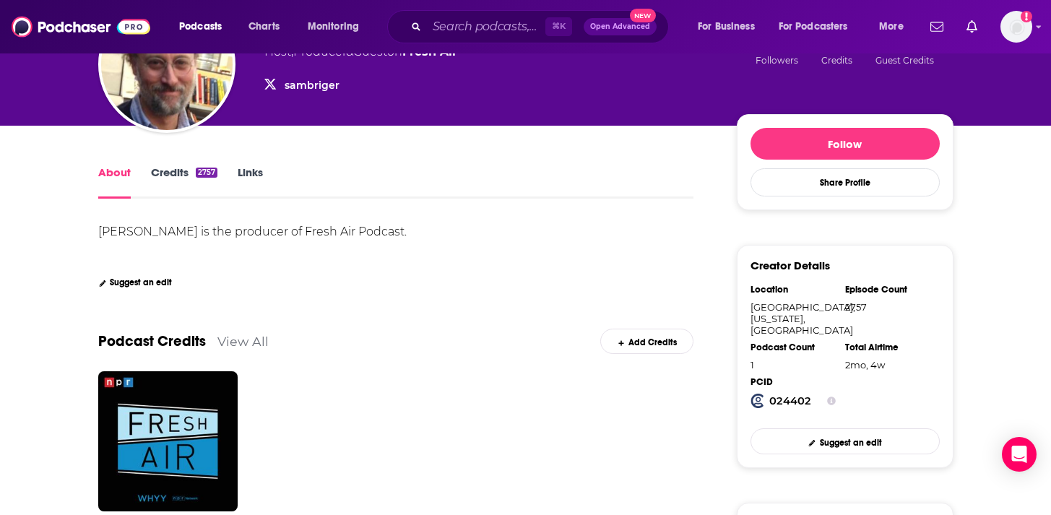
scroll to position [154, 0]
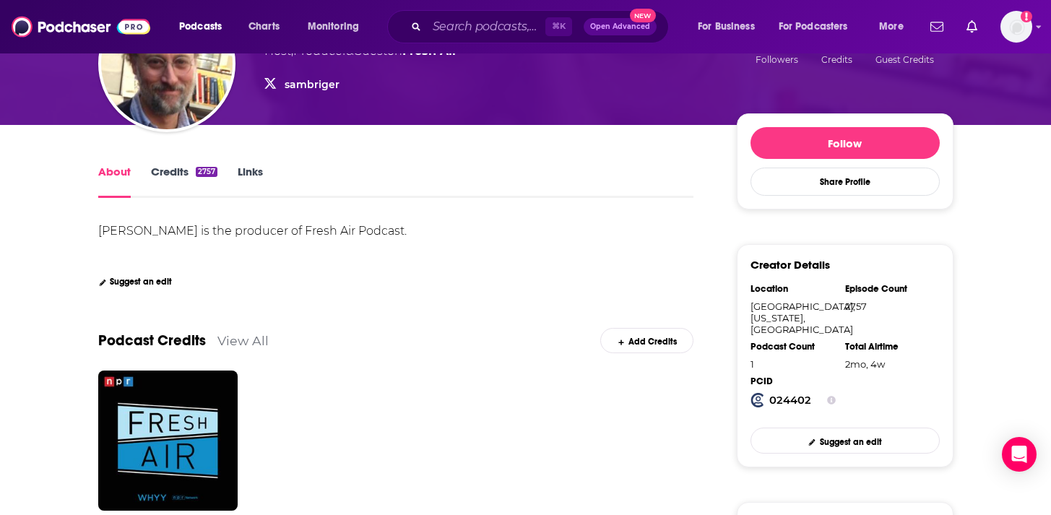
click at [169, 181] on link "Credits 2757" at bounding box center [184, 181] width 66 height 33
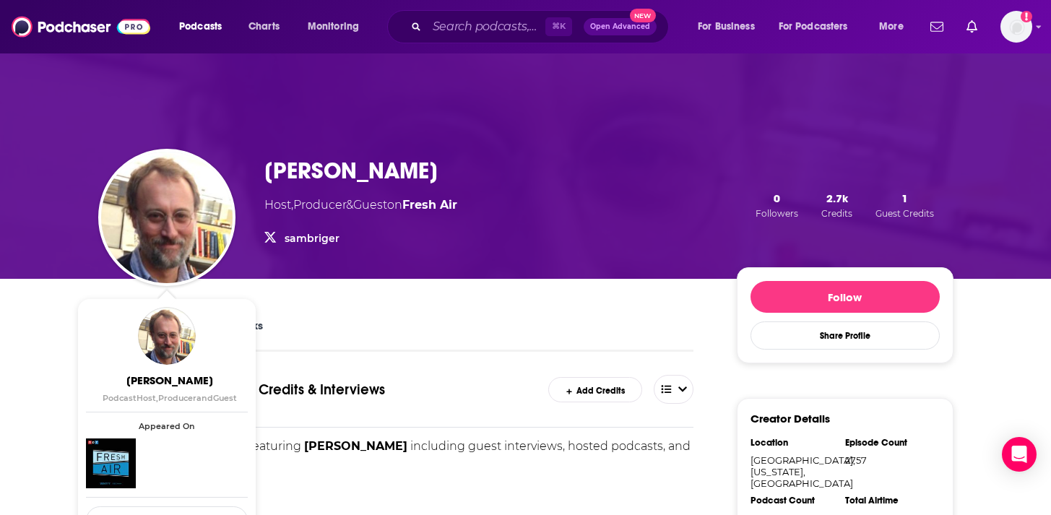
click at [351, 327] on div "About Credits 2757 Links" at bounding box center [396, 333] width 596 height 35
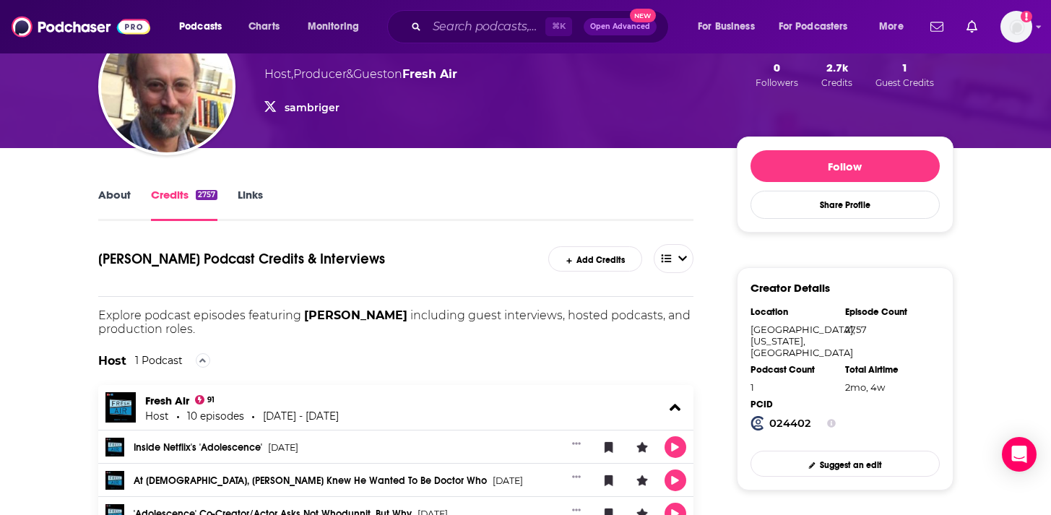
scroll to position [126, 0]
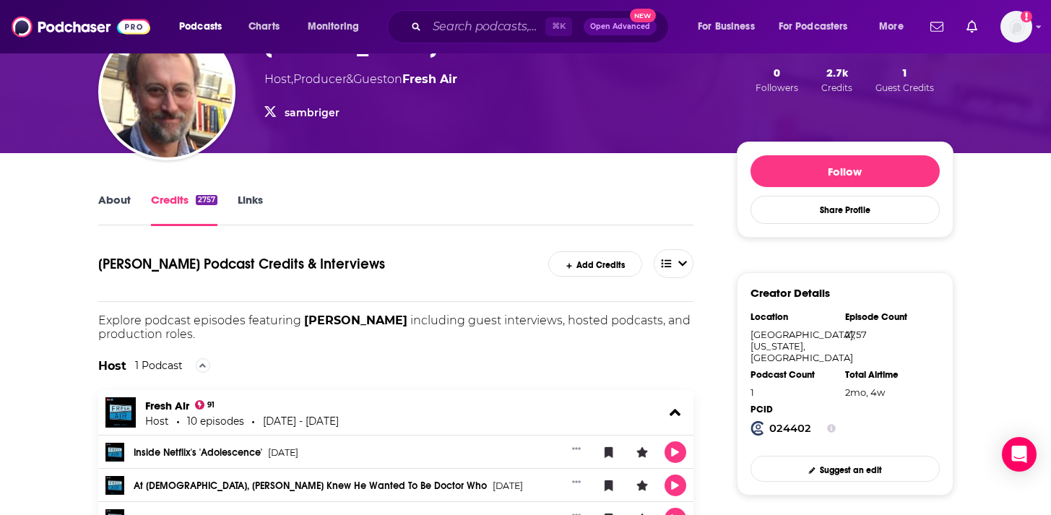
click at [103, 197] on link "About" at bounding box center [114, 209] width 33 height 33
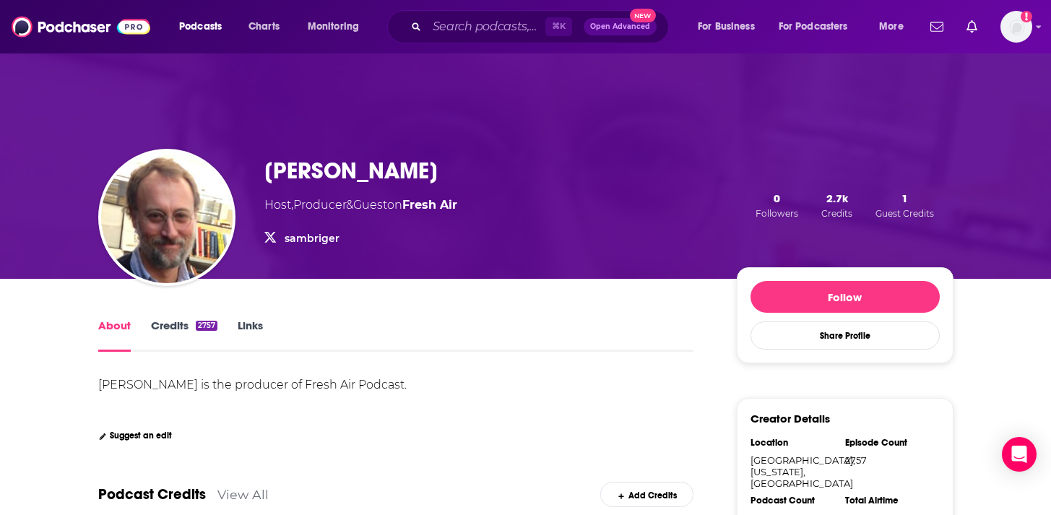
click at [308, 169] on h1 "Sam Briger" at bounding box center [350, 171] width 173 height 28
click at [290, 172] on h1 "Sam Briger" at bounding box center [350, 171] width 173 height 28
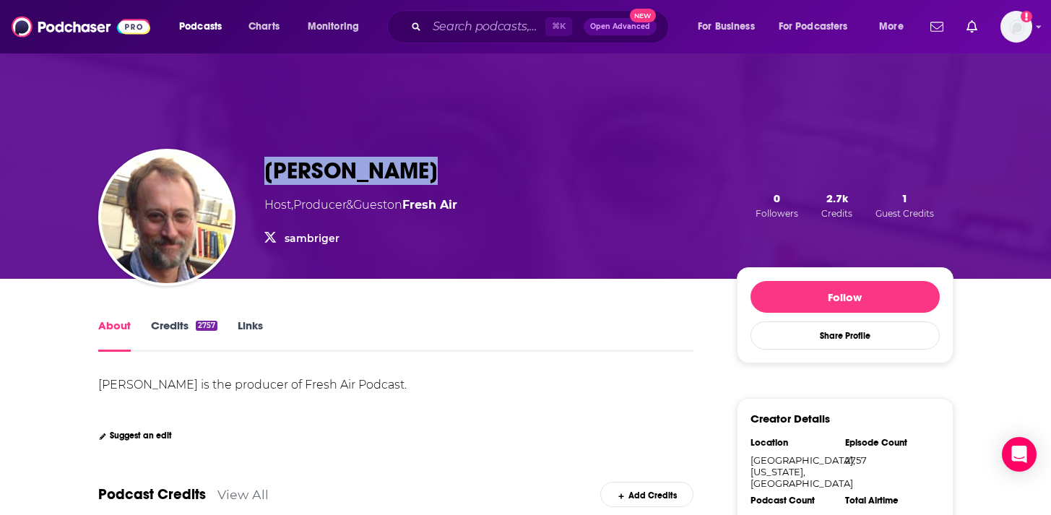
click at [290, 172] on h1 "Sam Briger" at bounding box center [350, 171] width 173 height 28
copy h1 "Sam Briger"
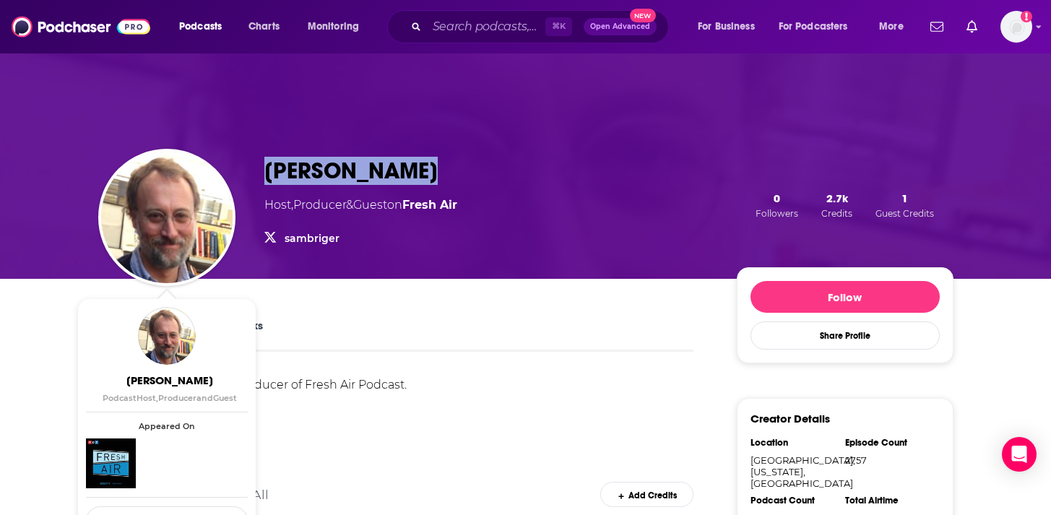
click at [327, 160] on h1 "Sam Briger" at bounding box center [350, 171] width 173 height 28
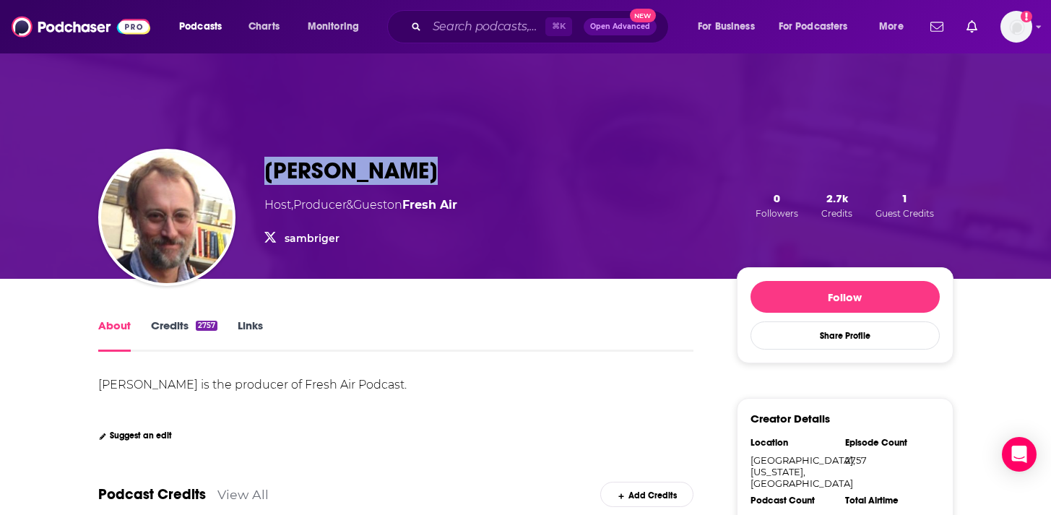
click at [327, 160] on h1 "Sam Briger" at bounding box center [350, 171] width 173 height 28
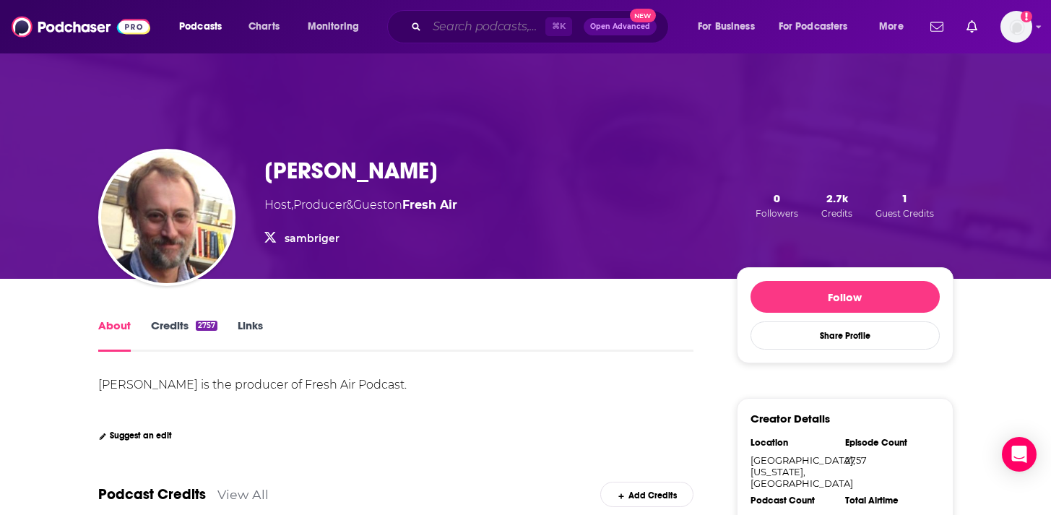
click at [438, 25] on input "Search podcasts, credits, & more..." at bounding box center [486, 26] width 118 height 23
paste input "Talk Art"
type input "Talk Art"
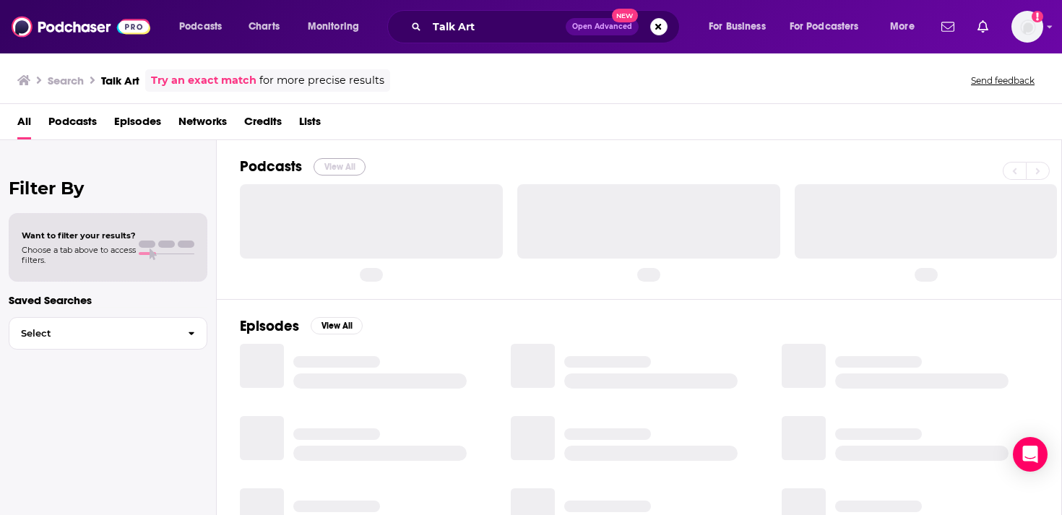
click at [331, 163] on button "View All" at bounding box center [340, 166] width 52 height 17
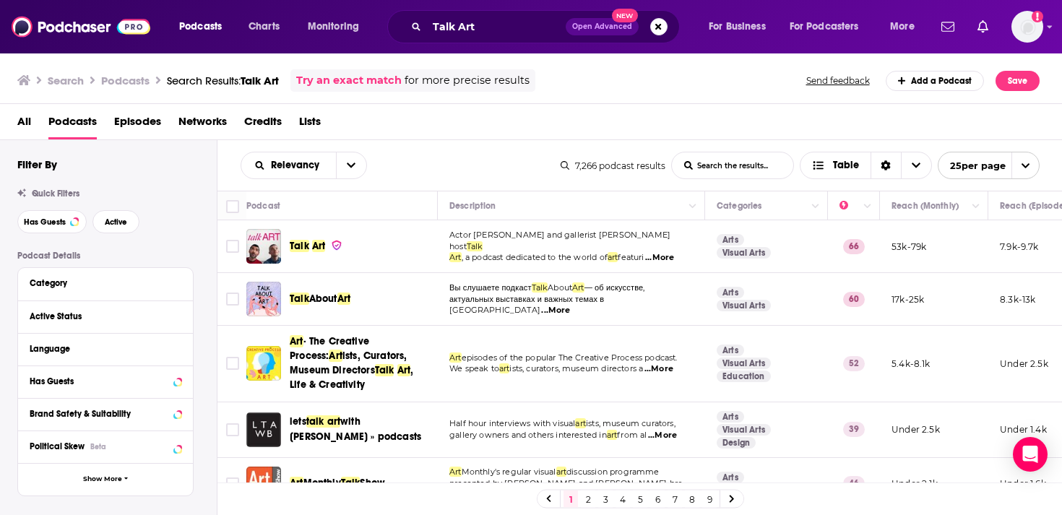
click at [291, 256] on div "Talk Art" at bounding box center [365, 246] width 150 height 35
click at [302, 249] on span "Talk" at bounding box center [300, 246] width 20 height 12
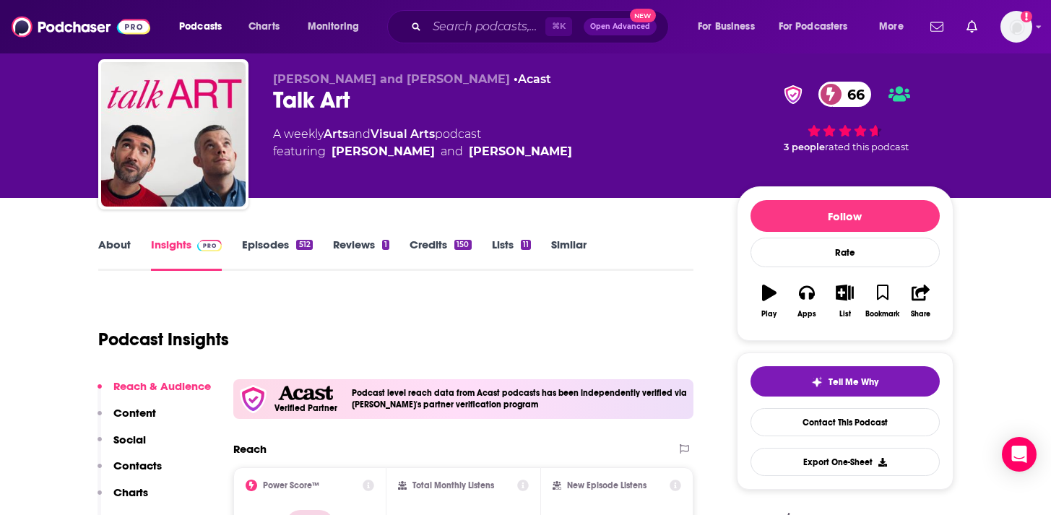
scroll to position [95, 0]
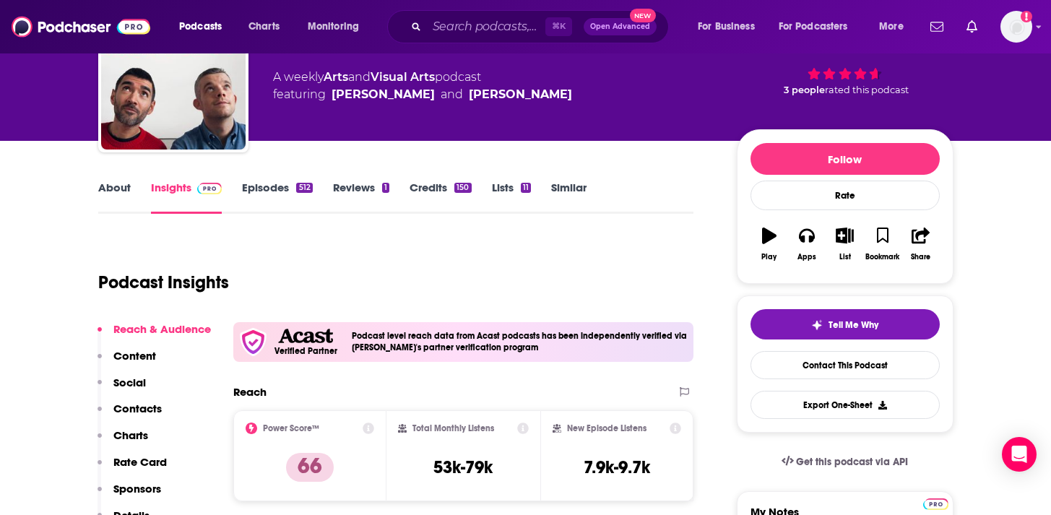
click at [582, 181] on link "Similar" at bounding box center [568, 197] width 35 height 33
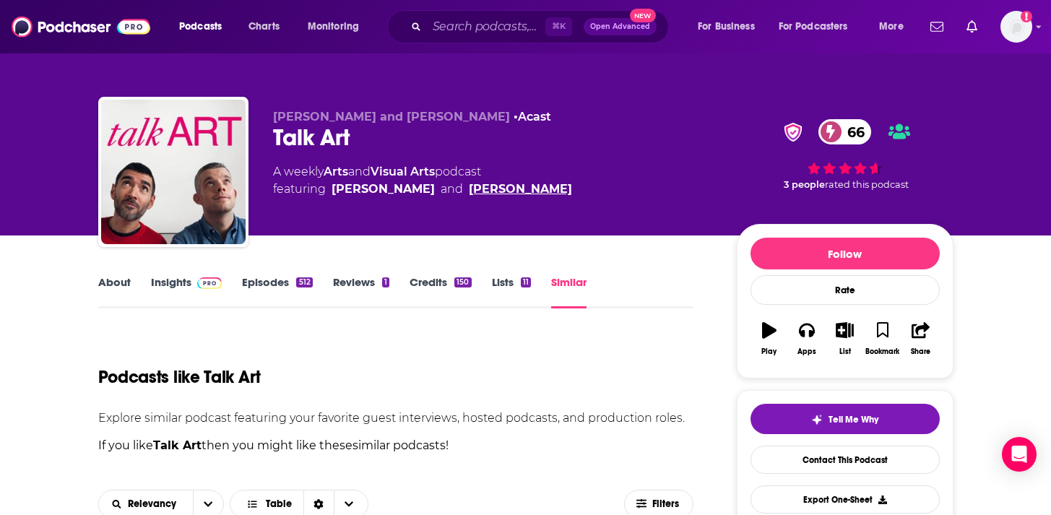
click at [508, 184] on link "Robert Diament" at bounding box center [520, 189] width 103 height 17
click at [433, 283] on link "Credits 150" at bounding box center [440, 291] width 61 height 33
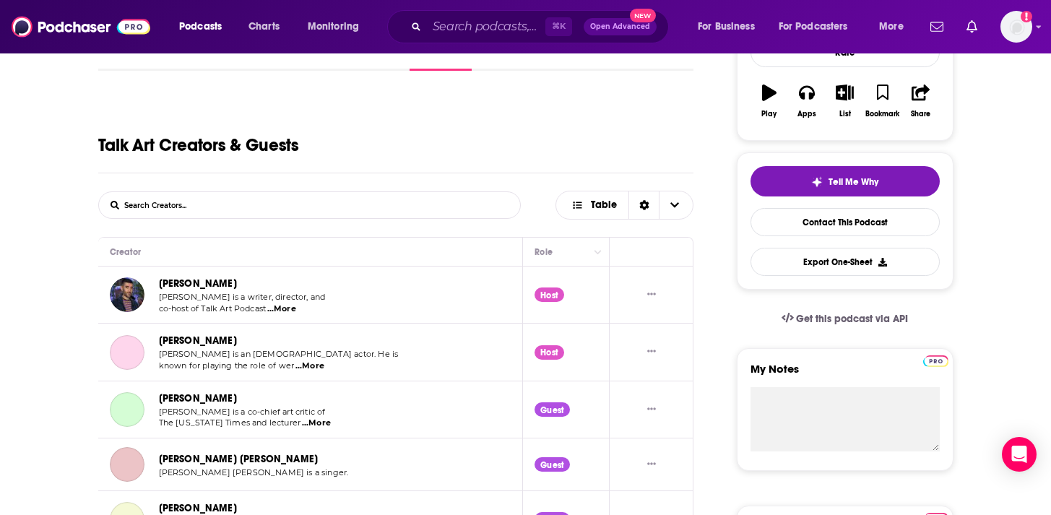
scroll to position [340, 0]
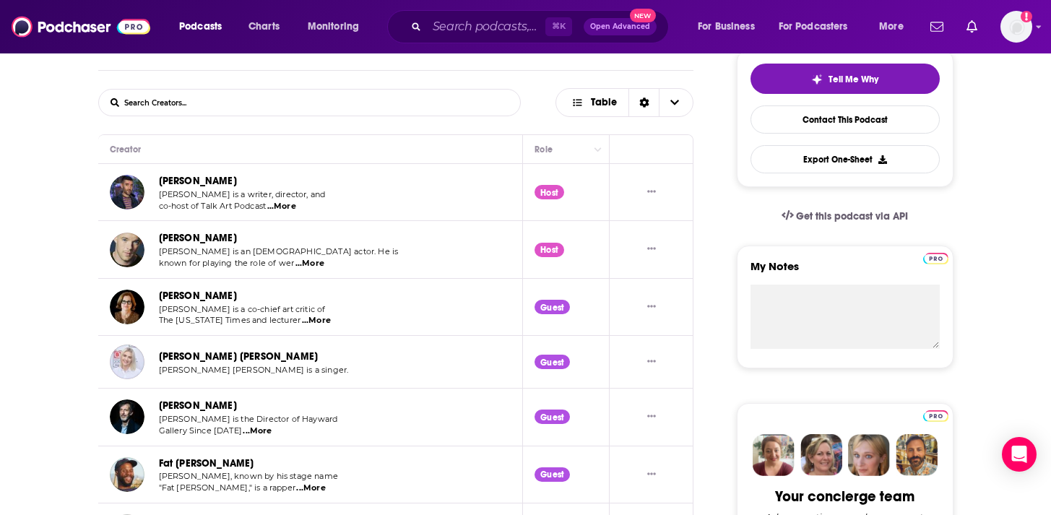
click at [285, 202] on span "...More" at bounding box center [281, 207] width 29 height 12
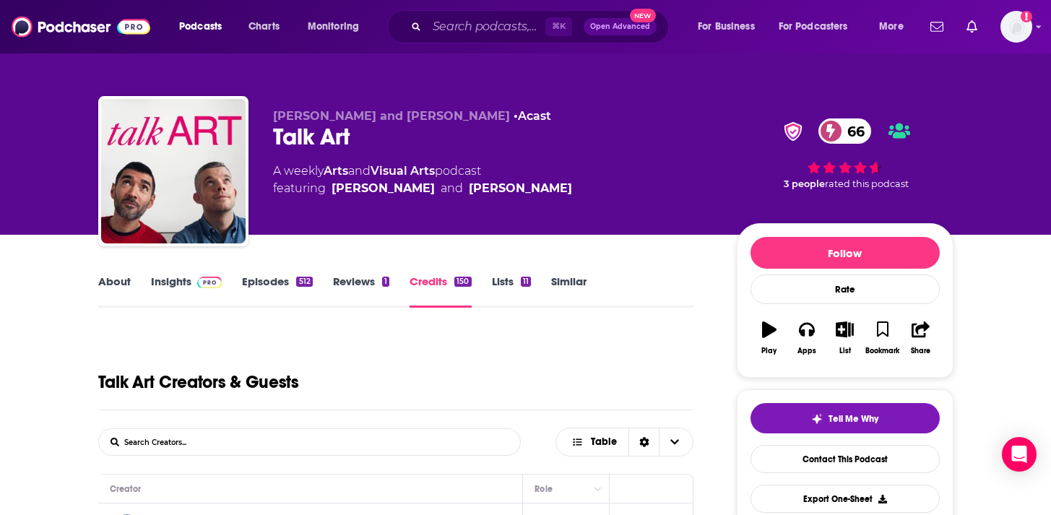
scroll to position [0, 0]
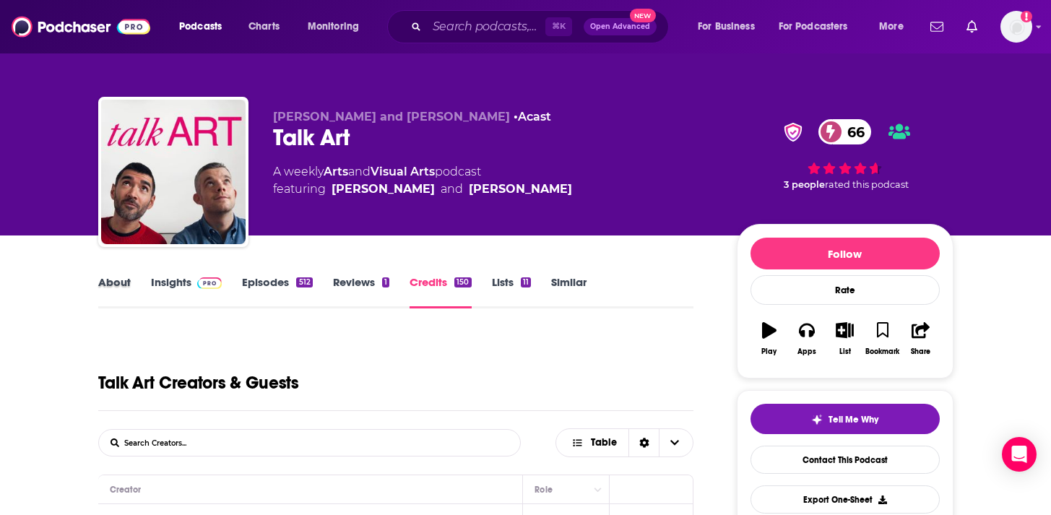
click at [142, 275] on div "About" at bounding box center [124, 291] width 53 height 33
click at [155, 279] on link "Insights" at bounding box center [187, 291] width 72 height 33
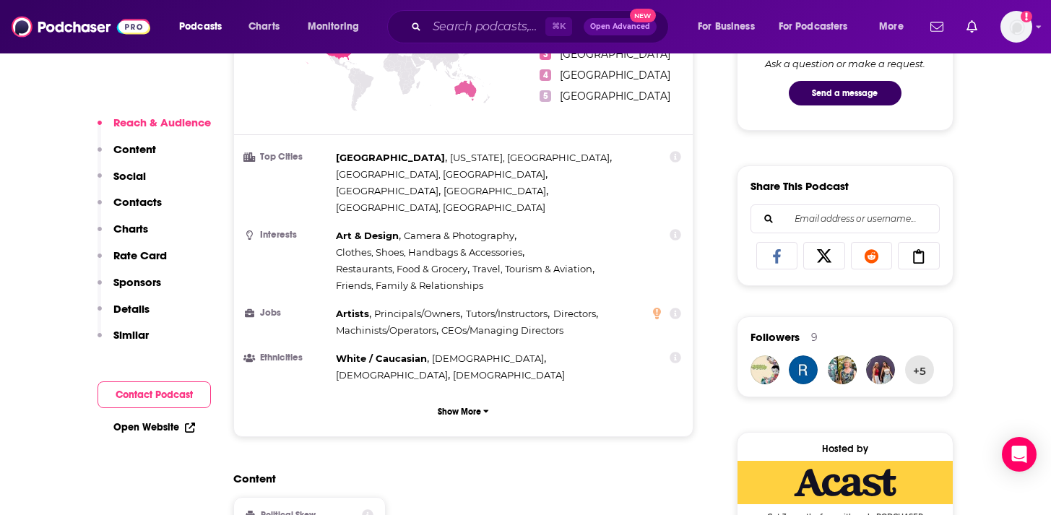
scroll to position [793, 0]
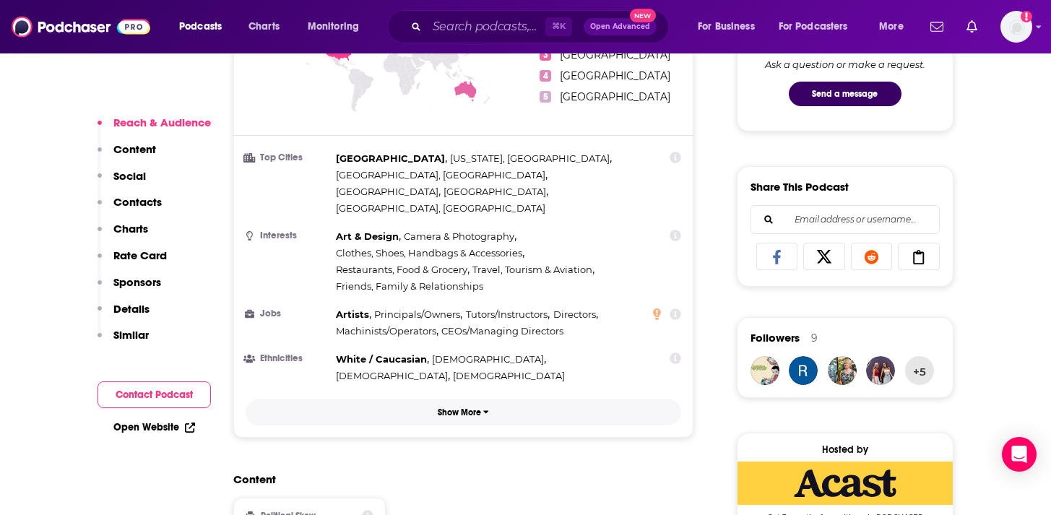
click at [455, 399] on button "Show More" at bounding box center [464, 412] width 436 height 27
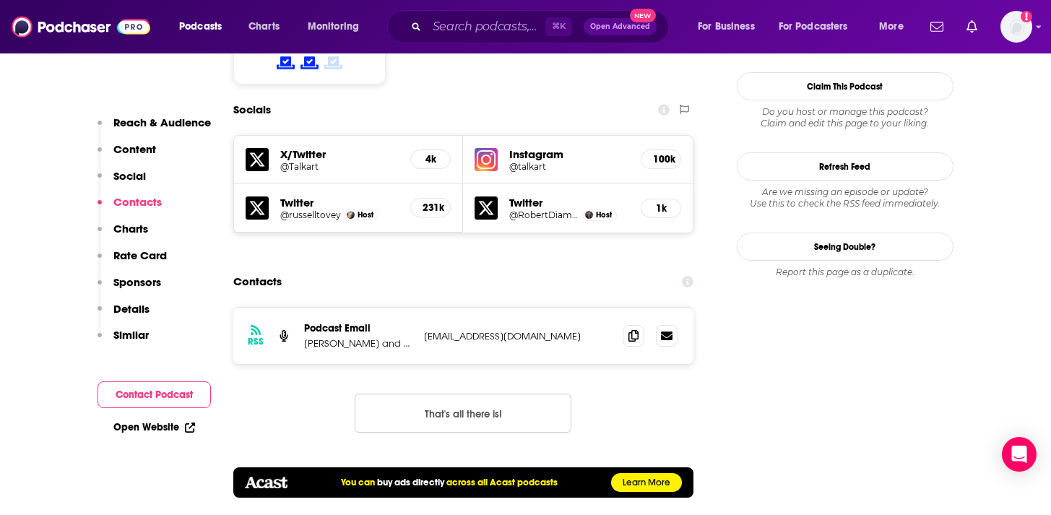
scroll to position [1507, 0]
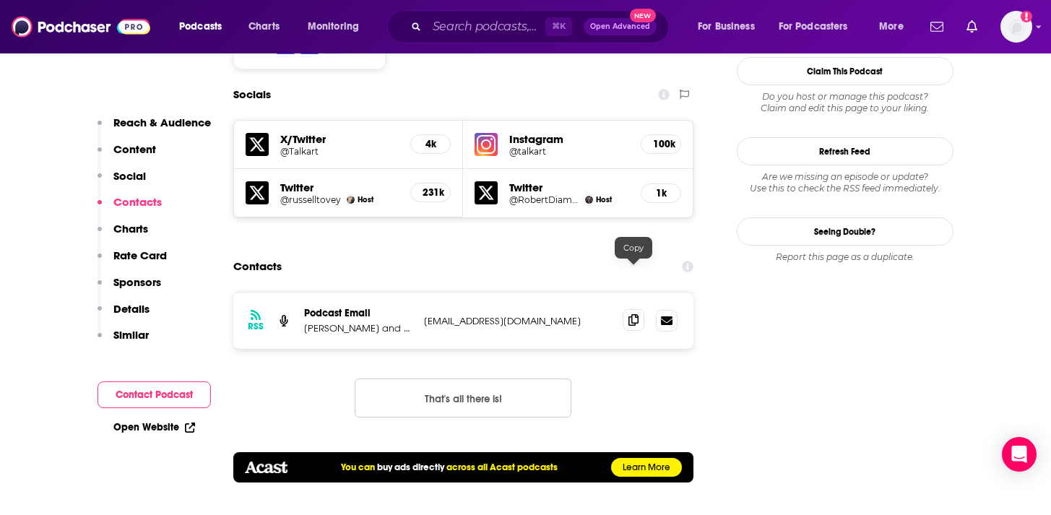
click at [631, 314] on icon at bounding box center [633, 320] width 10 height 12
click at [666, 309] on link at bounding box center [667, 320] width 22 height 22
click at [425, 379] on button "That's all there is!" at bounding box center [463, 398] width 217 height 39
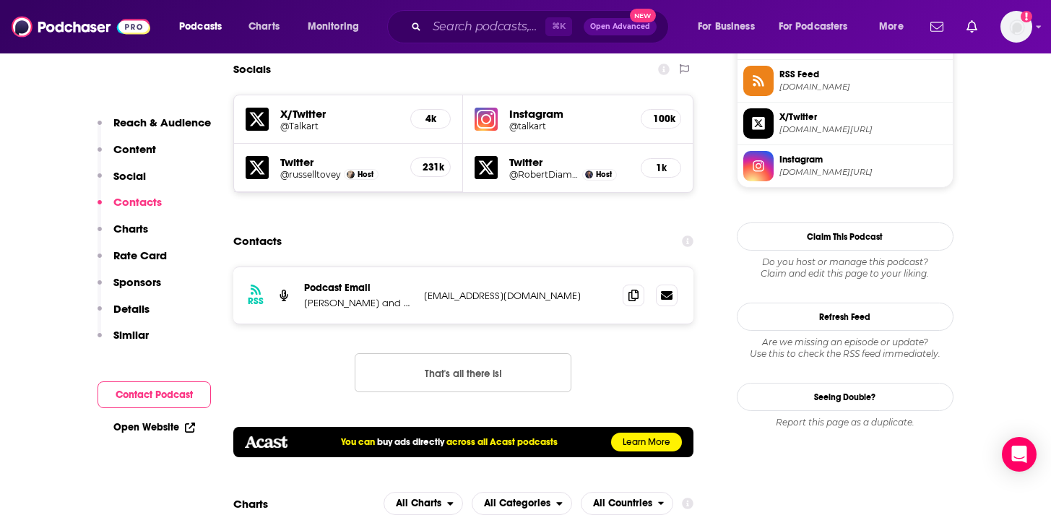
scroll to position [1343, 0]
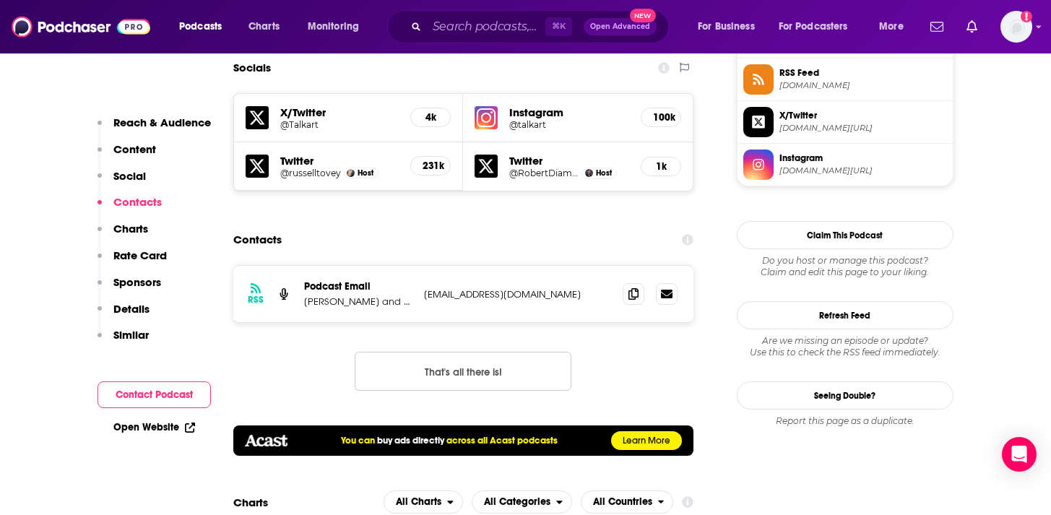
click at [478, 288] on p "info+f6a980f6-3f5c-482b-9da0-1b92892998da@mg-eu.acast.com" at bounding box center [518, 294] width 188 height 12
click at [467, 352] on button "That's all there is!" at bounding box center [463, 371] width 217 height 39
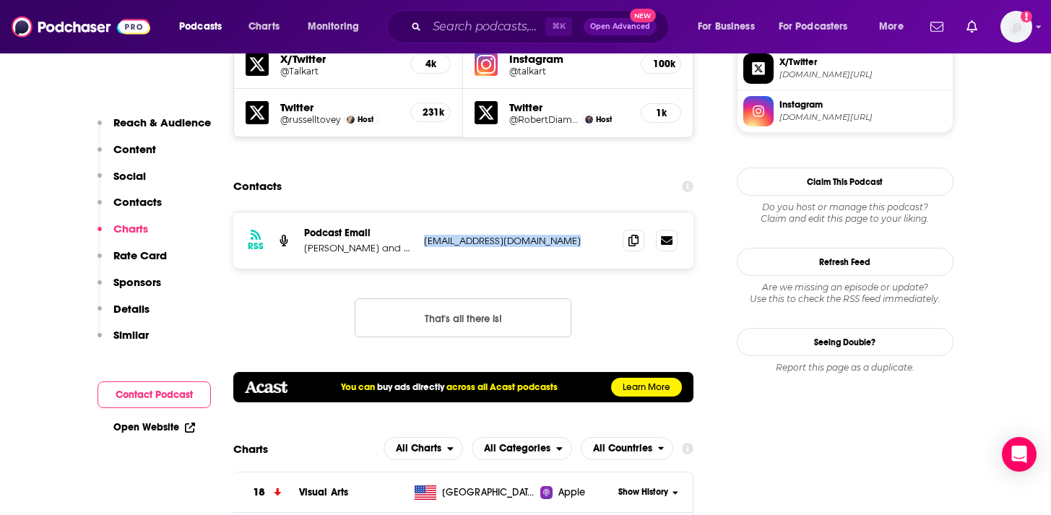
scroll to position [1399, 0]
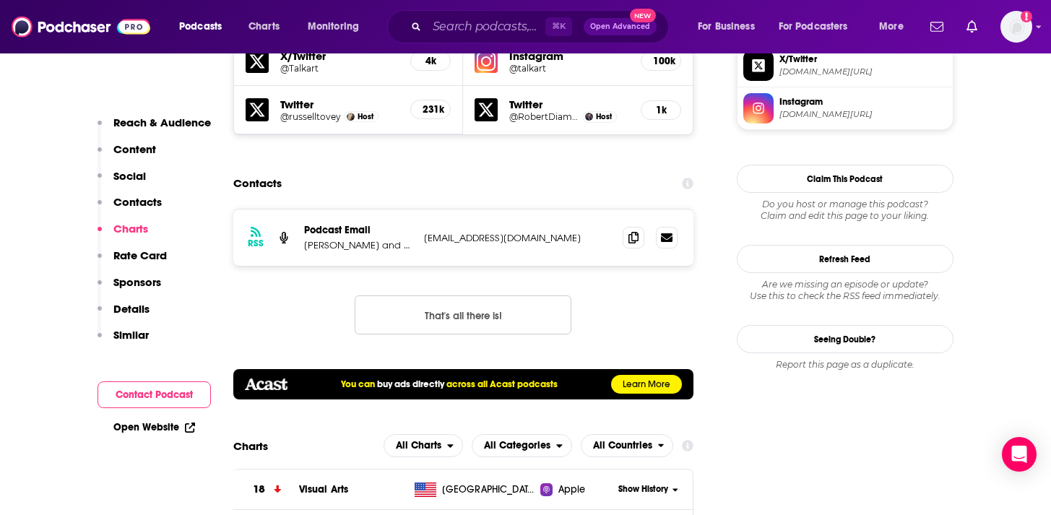
click at [343, 239] on p "Russell Tovey and Robert Diament c/o Independent Talent" at bounding box center [358, 245] width 108 height 12
copy p "Russell Tovey and Robert Diament c/o Independent Talent"
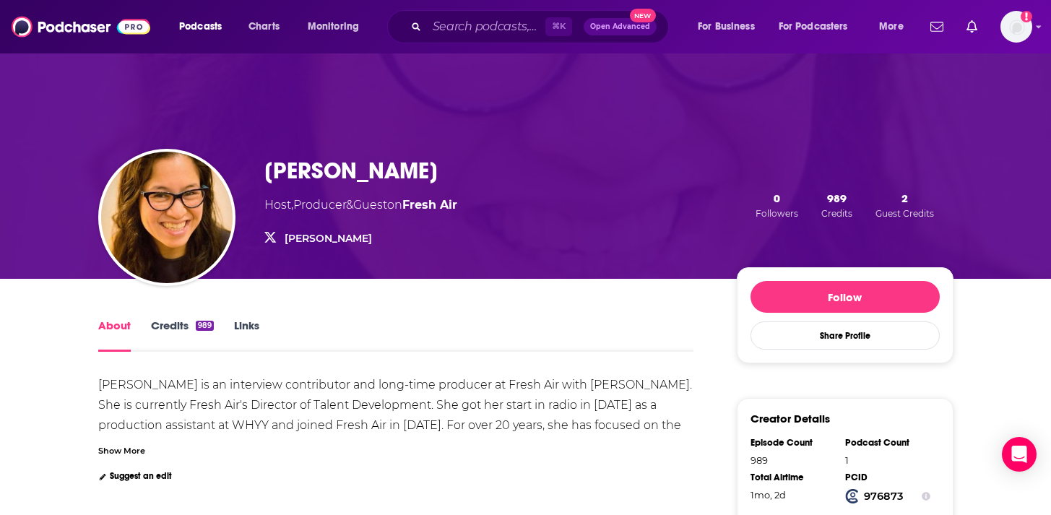
scroll to position [1, 0]
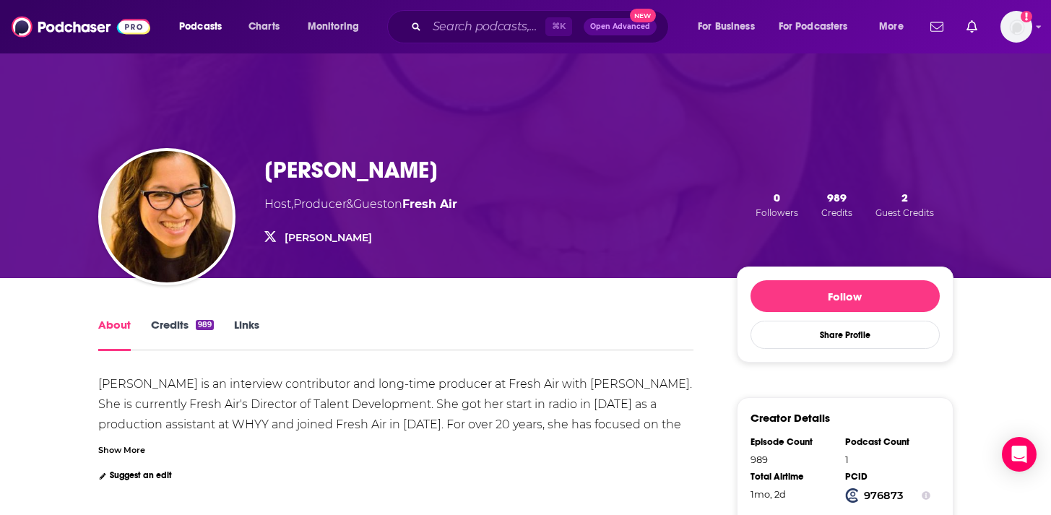
click at [365, 167] on h1 "Ann Marie Baldonado" at bounding box center [350, 170] width 173 height 28
copy h1 "Ann Marie Baldonado"
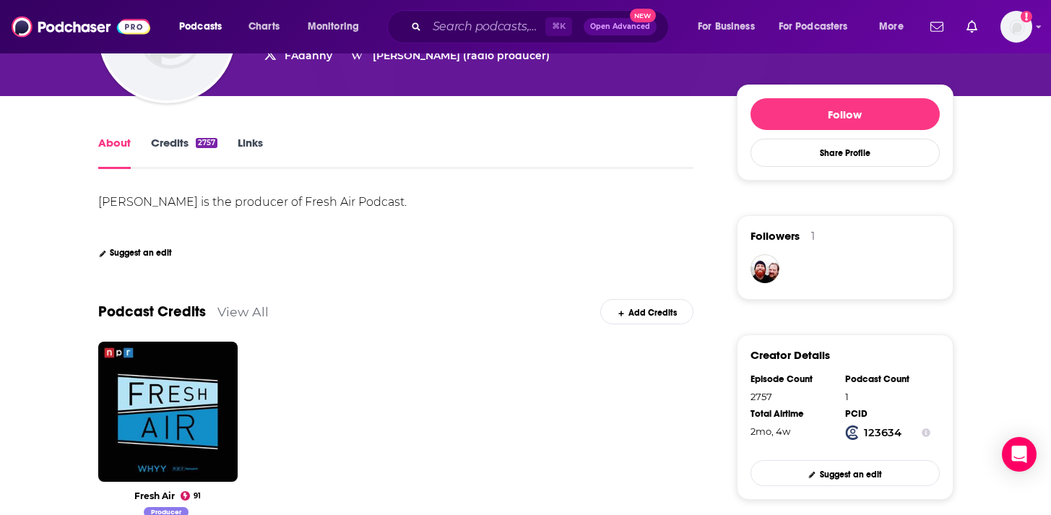
scroll to position [184, 0]
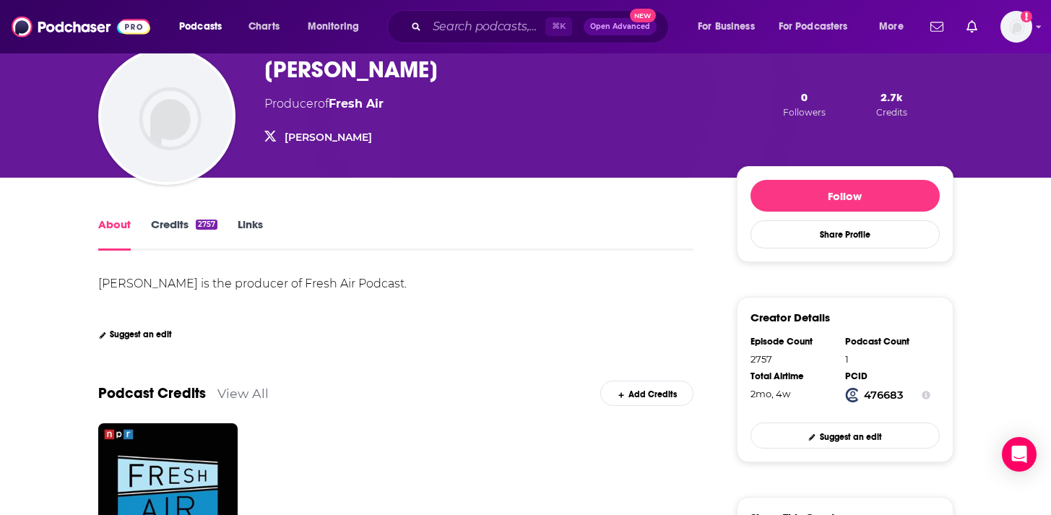
scroll to position [249, 0]
